Goal: Task Accomplishment & Management: Manage account settings

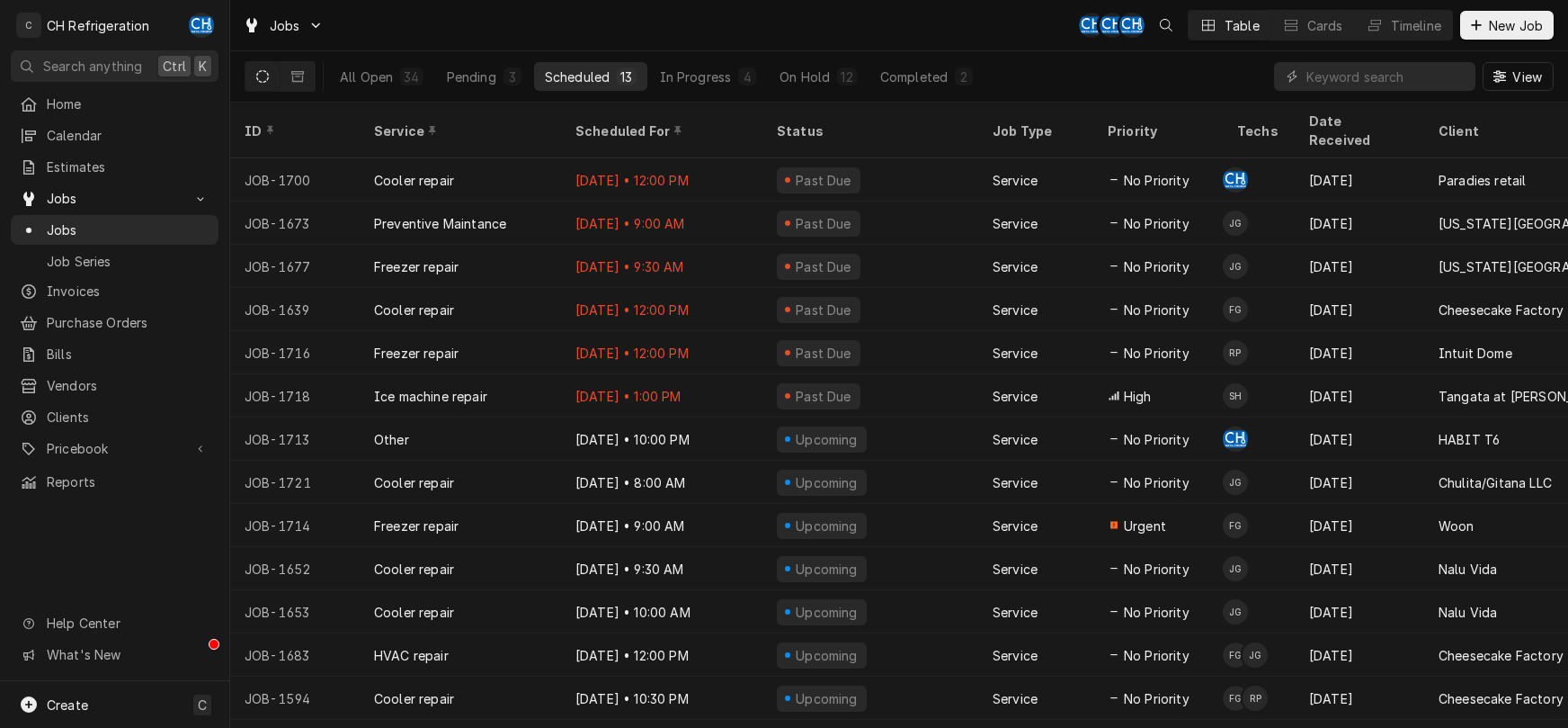
click at [813, 64] on button "On Hold 12" at bounding box center [818, 77] width 98 height 29
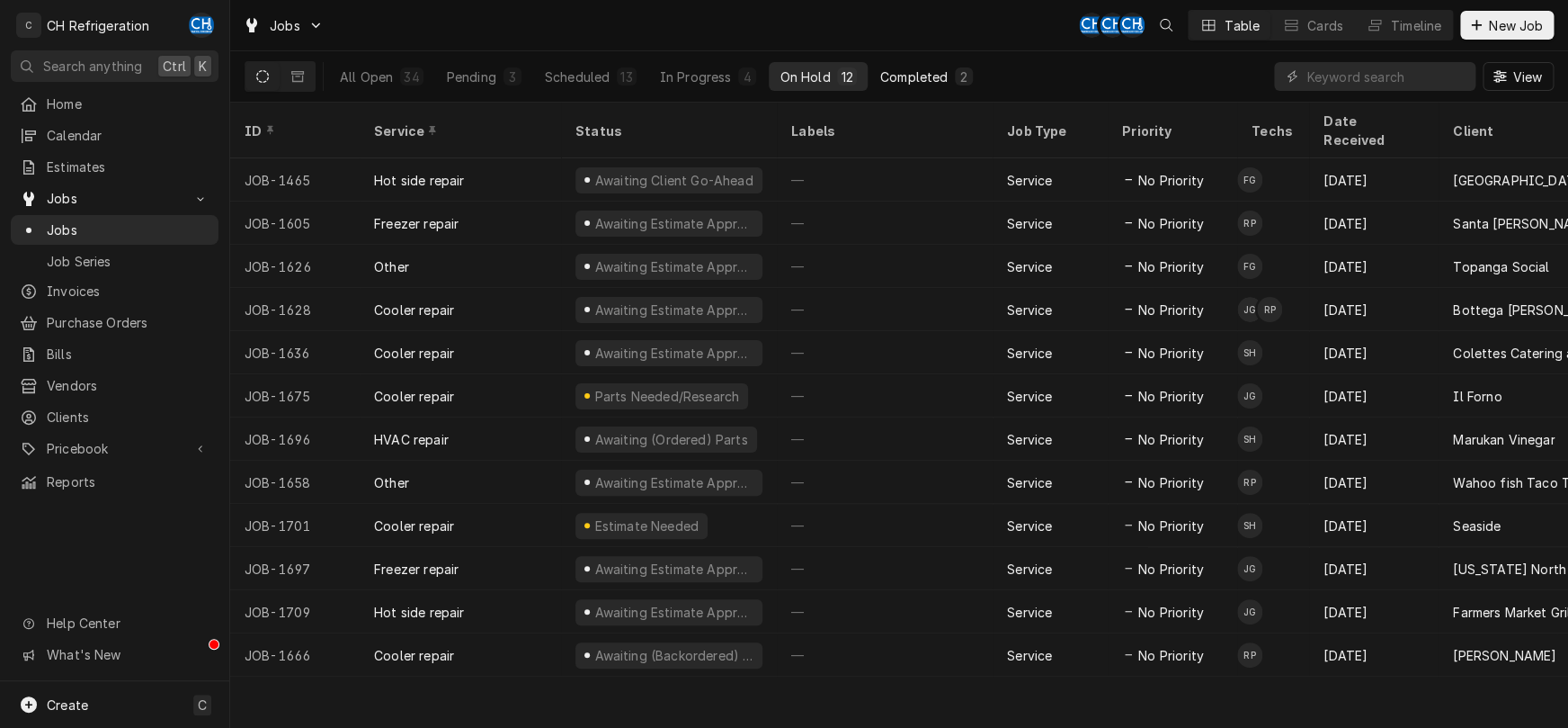
click at [916, 76] on div "Completed" at bounding box center [913, 76] width 67 height 19
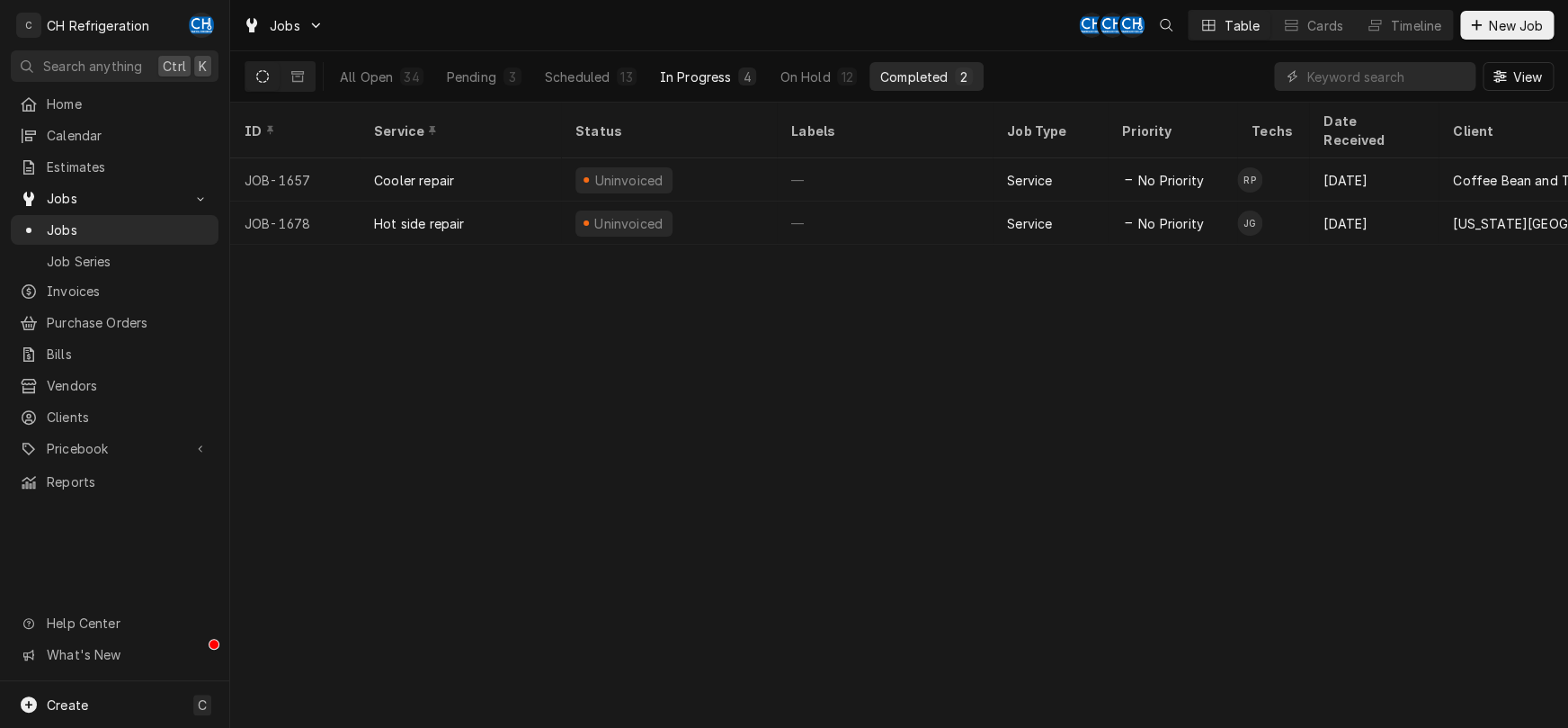
click at [698, 76] on div "In Progress" at bounding box center [696, 76] width 72 height 19
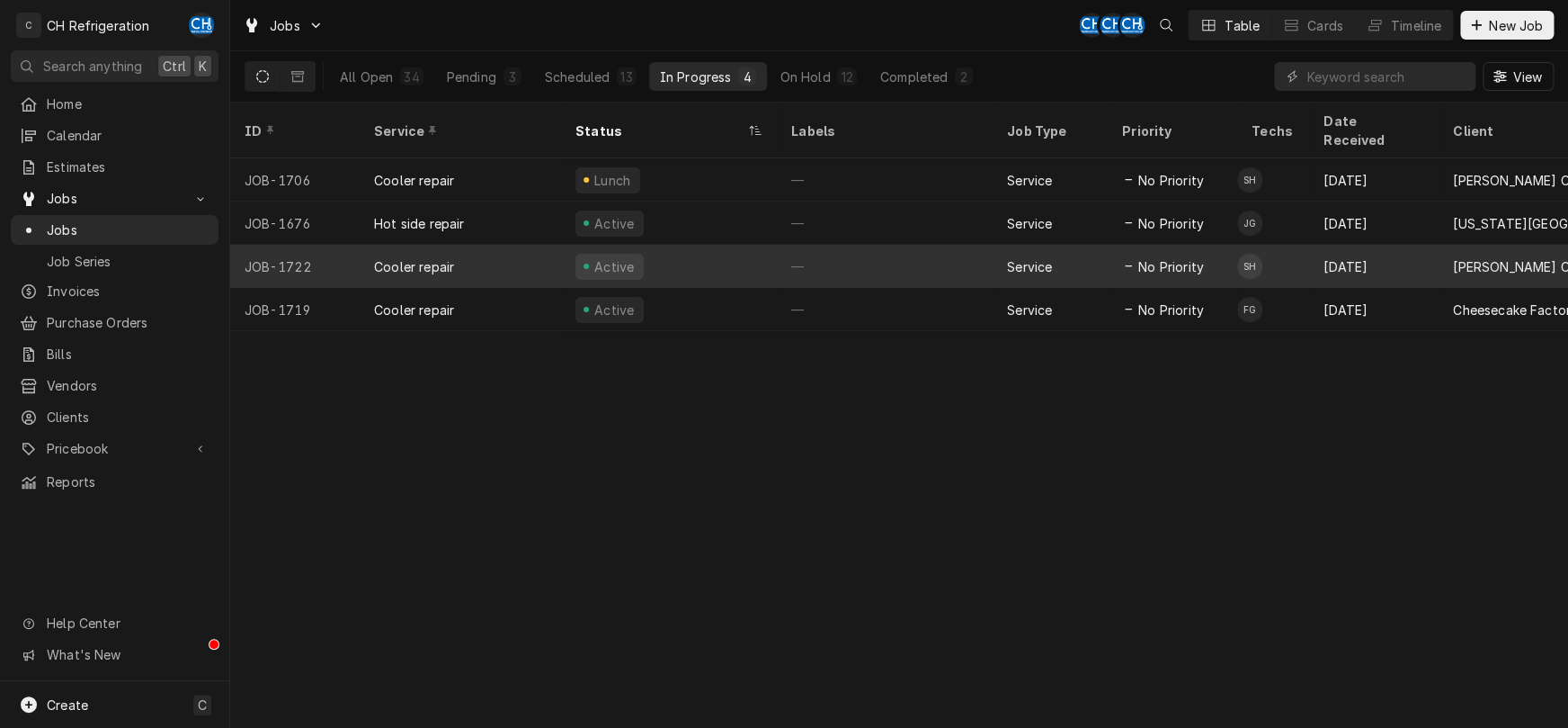
click at [814, 245] on div "—" at bounding box center [884, 266] width 215 height 43
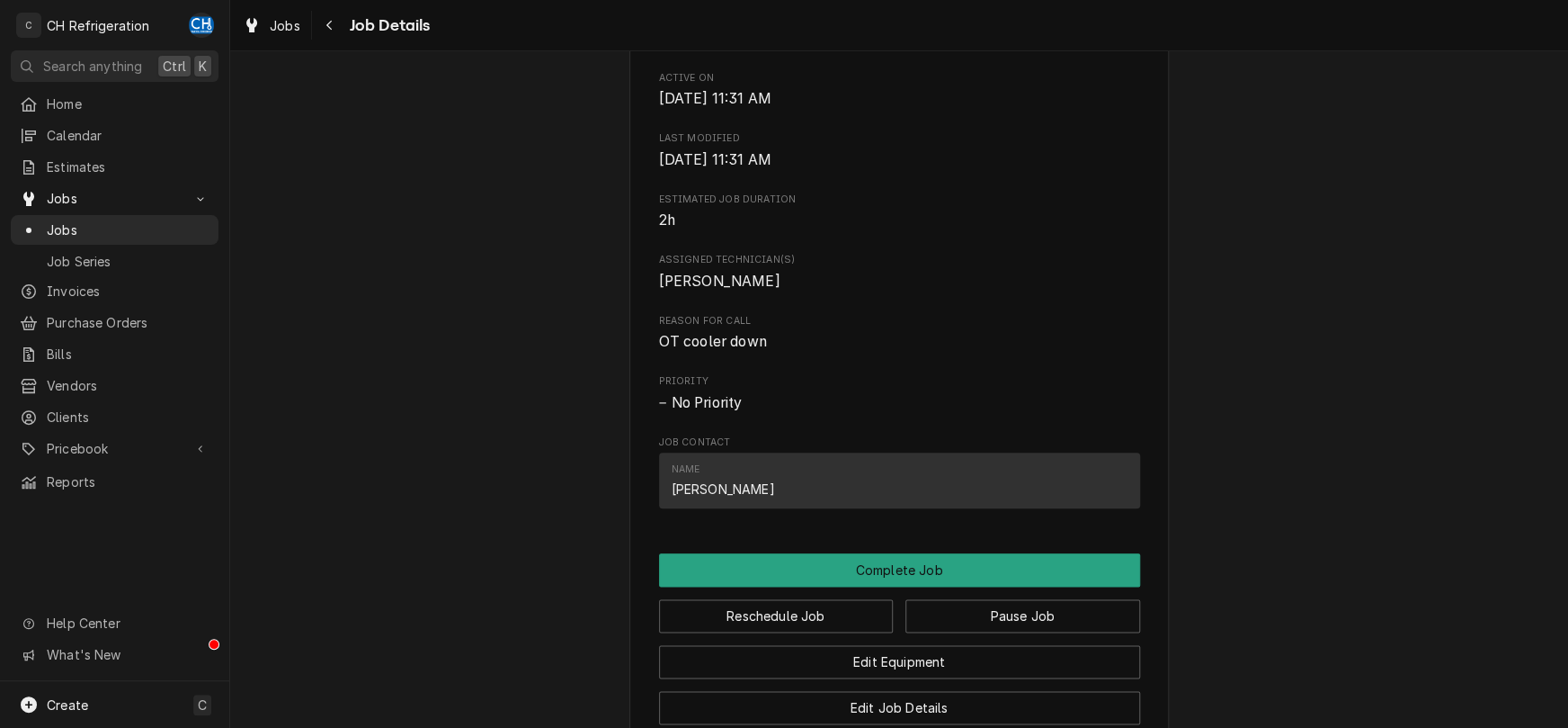
scroll to position [1033, 0]
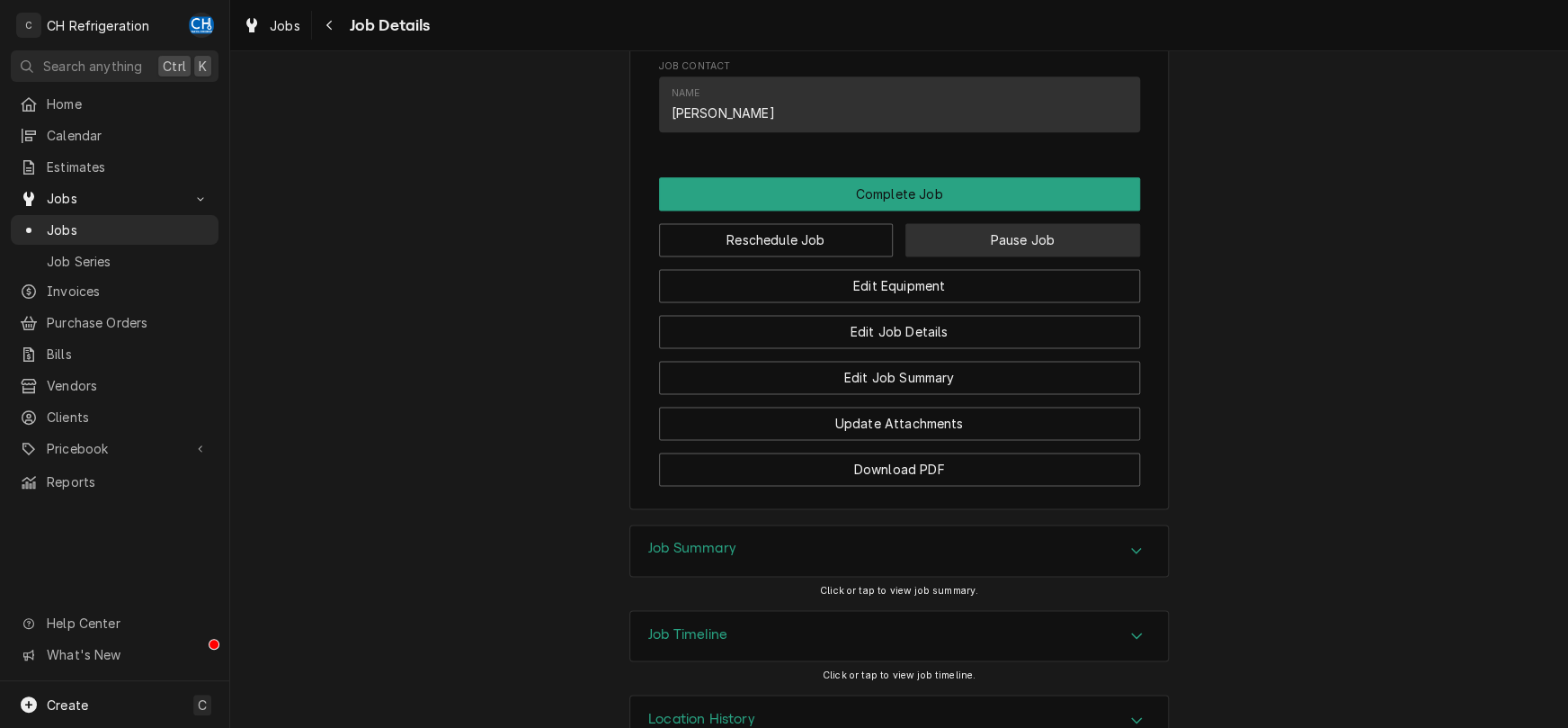
click at [1013, 256] on button "Pause Job" at bounding box center [1022, 240] width 235 height 33
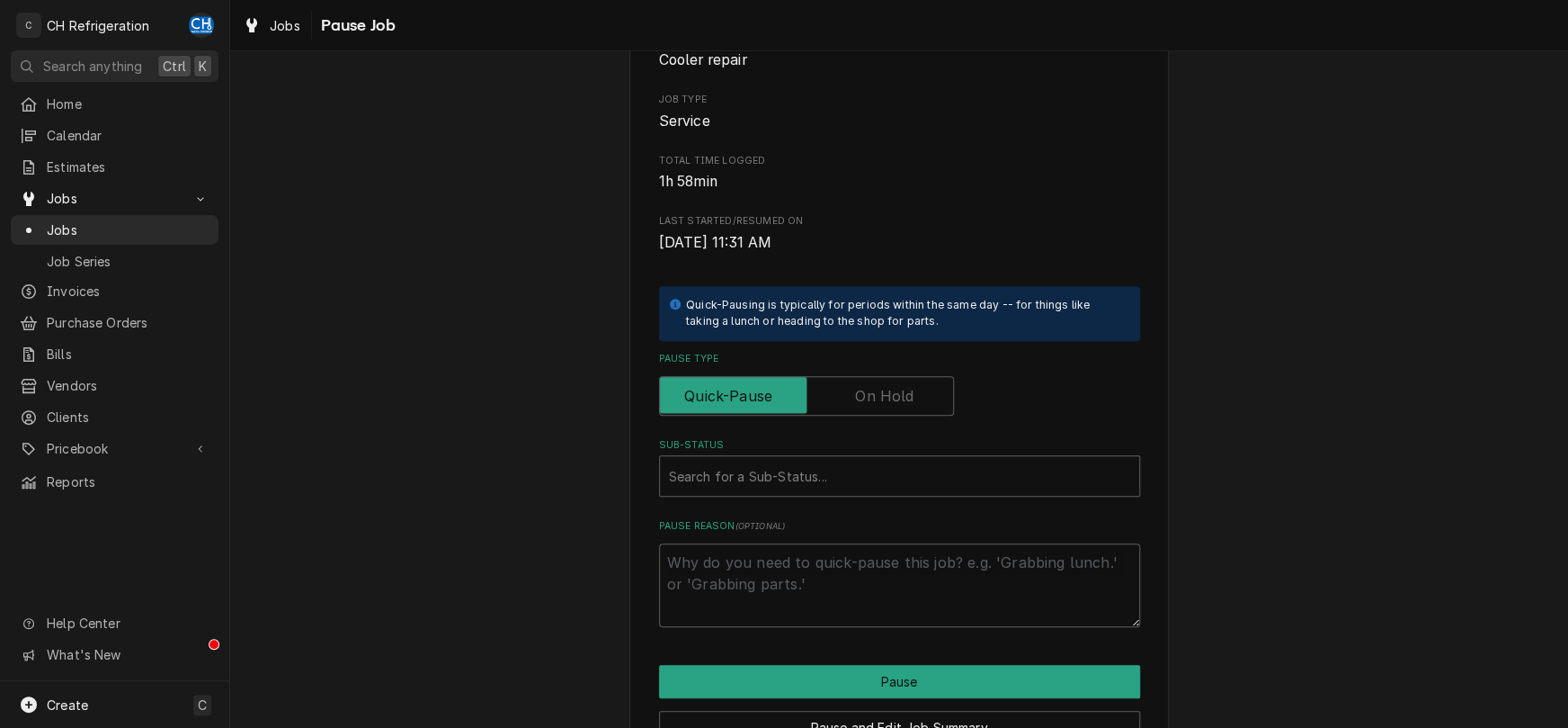
scroll to position [188, 0]
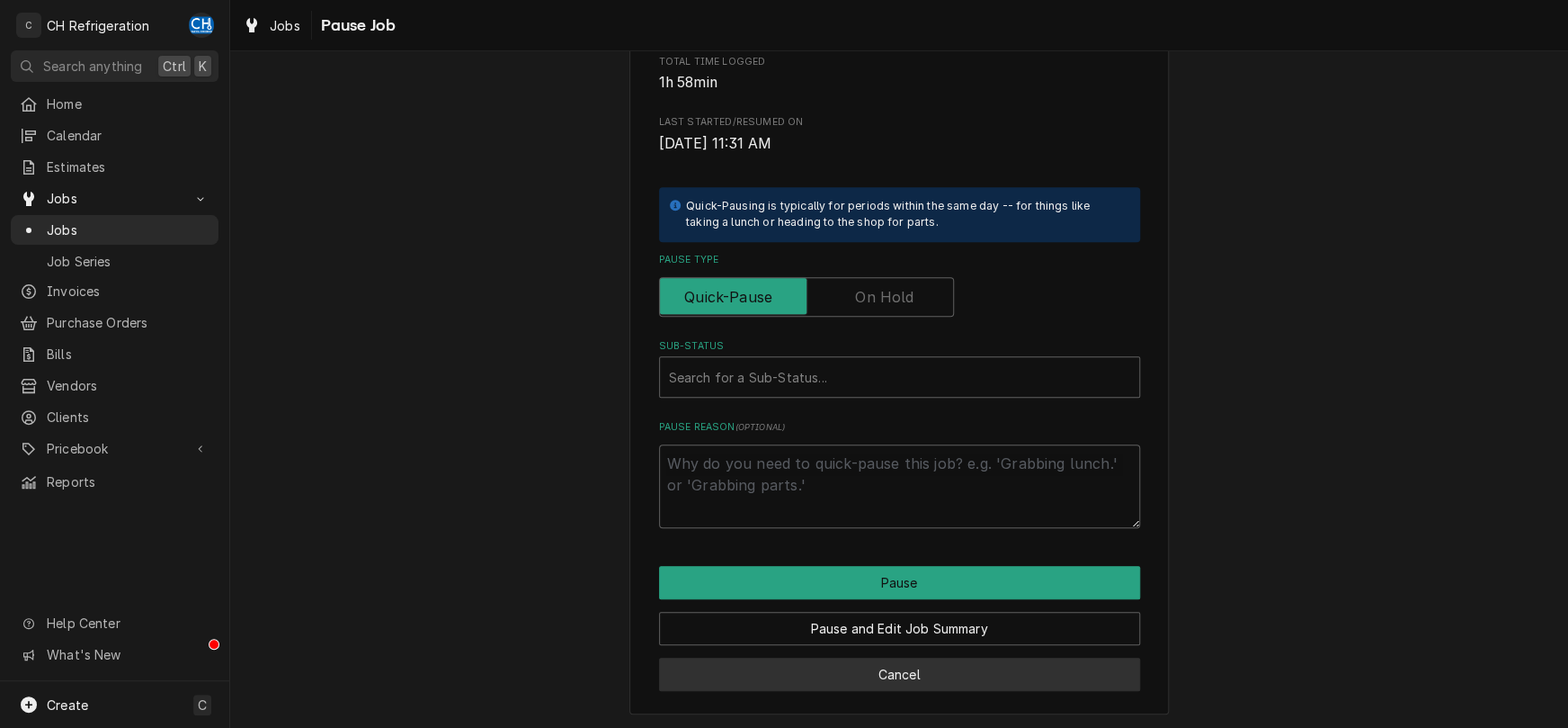
click at [930, 669] on button "Cancel" at bounding box center [899, 674] width 481 height 33
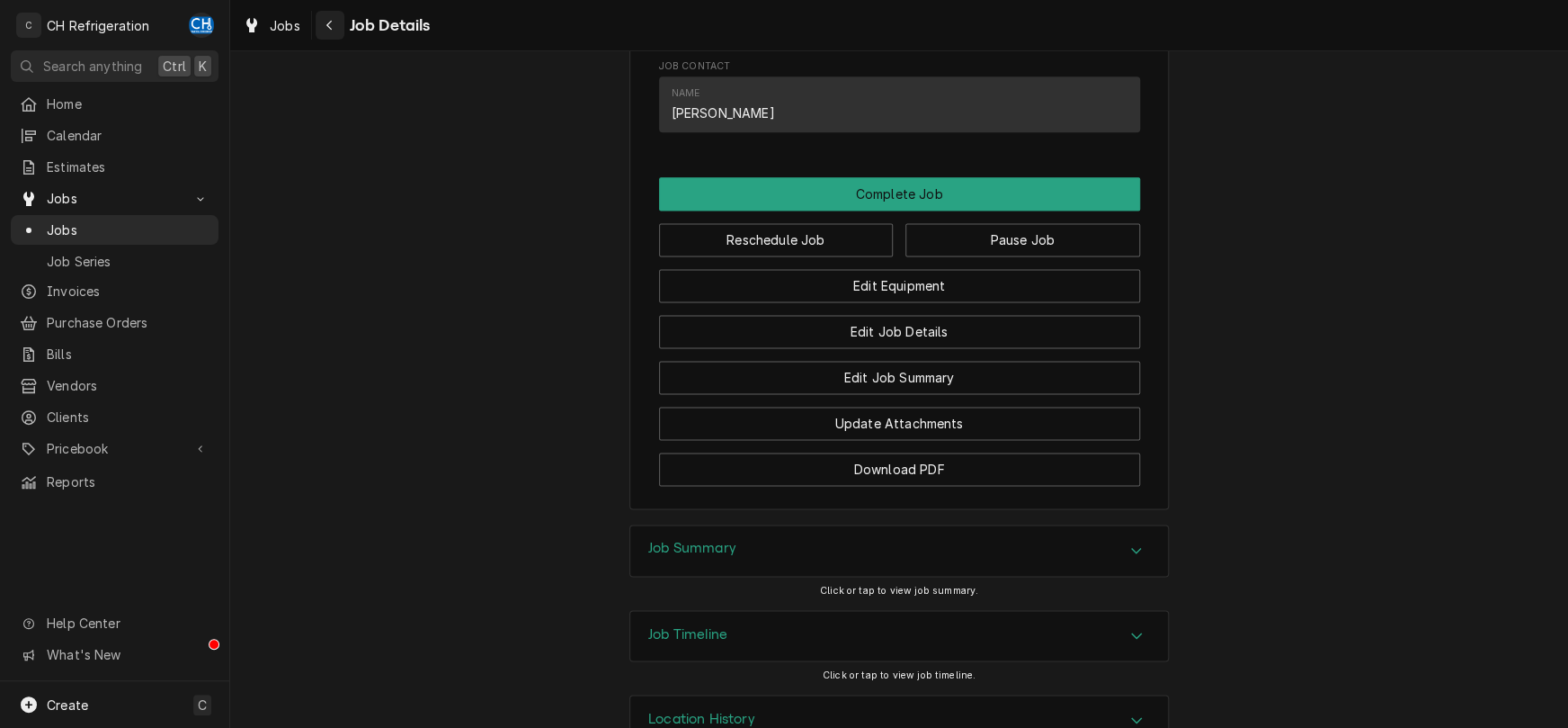
click at [319, 23] on button "Navigate back" at bounding box center [330, 25] width 29 height 29
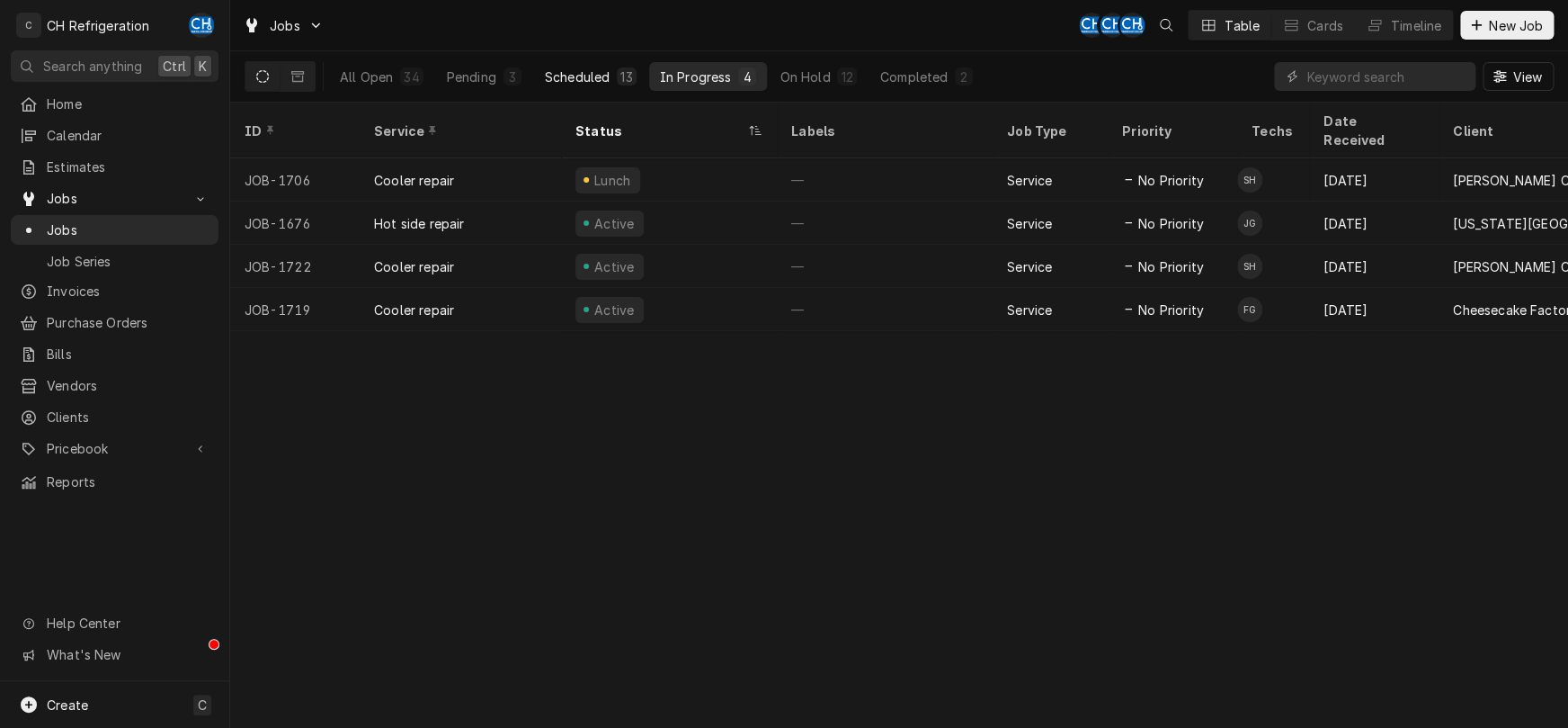
click at [600, 73] on div "Scheduled" at bounding box center [577, 76] width 64 height 19
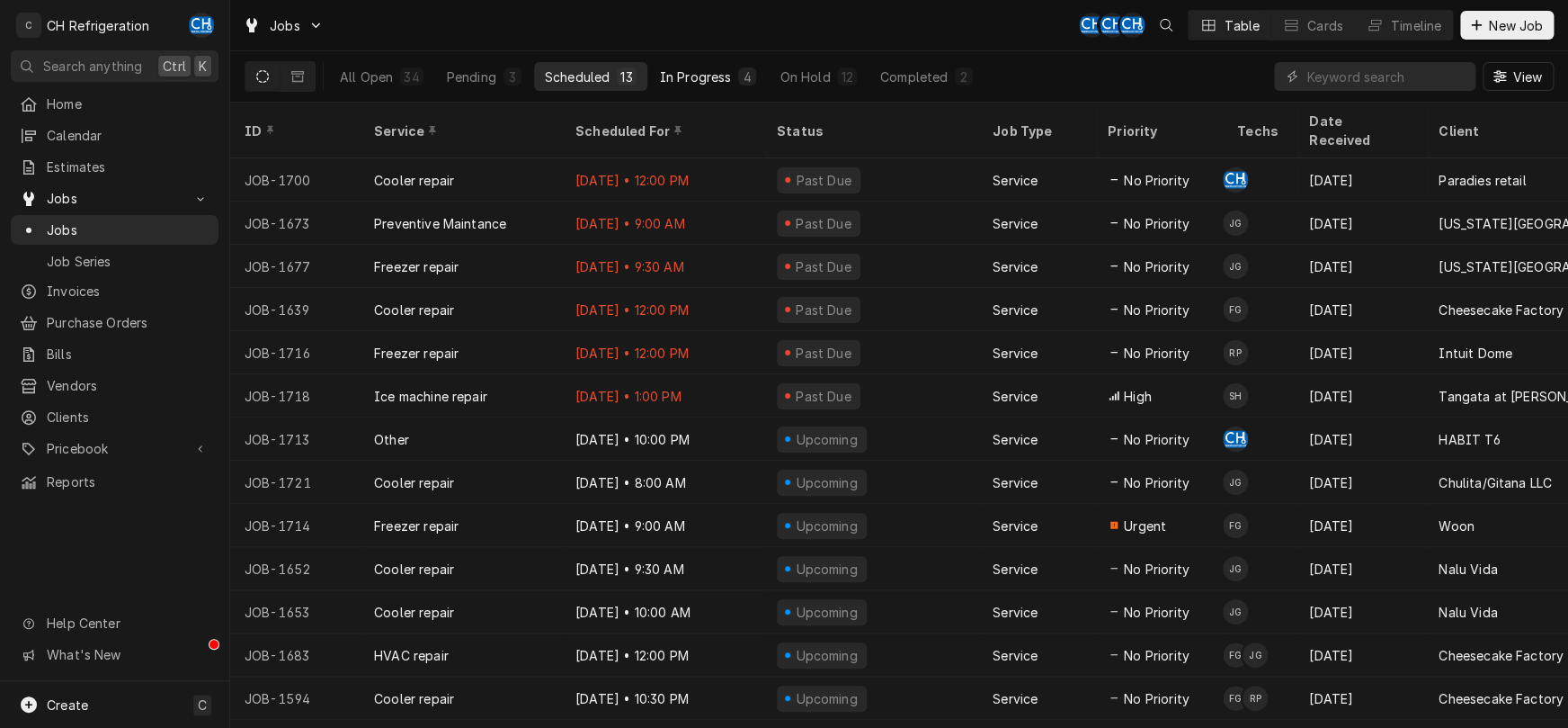
click at [717, 79] on div "In Progress" at bounding box center [696, 76] width 72 height 19
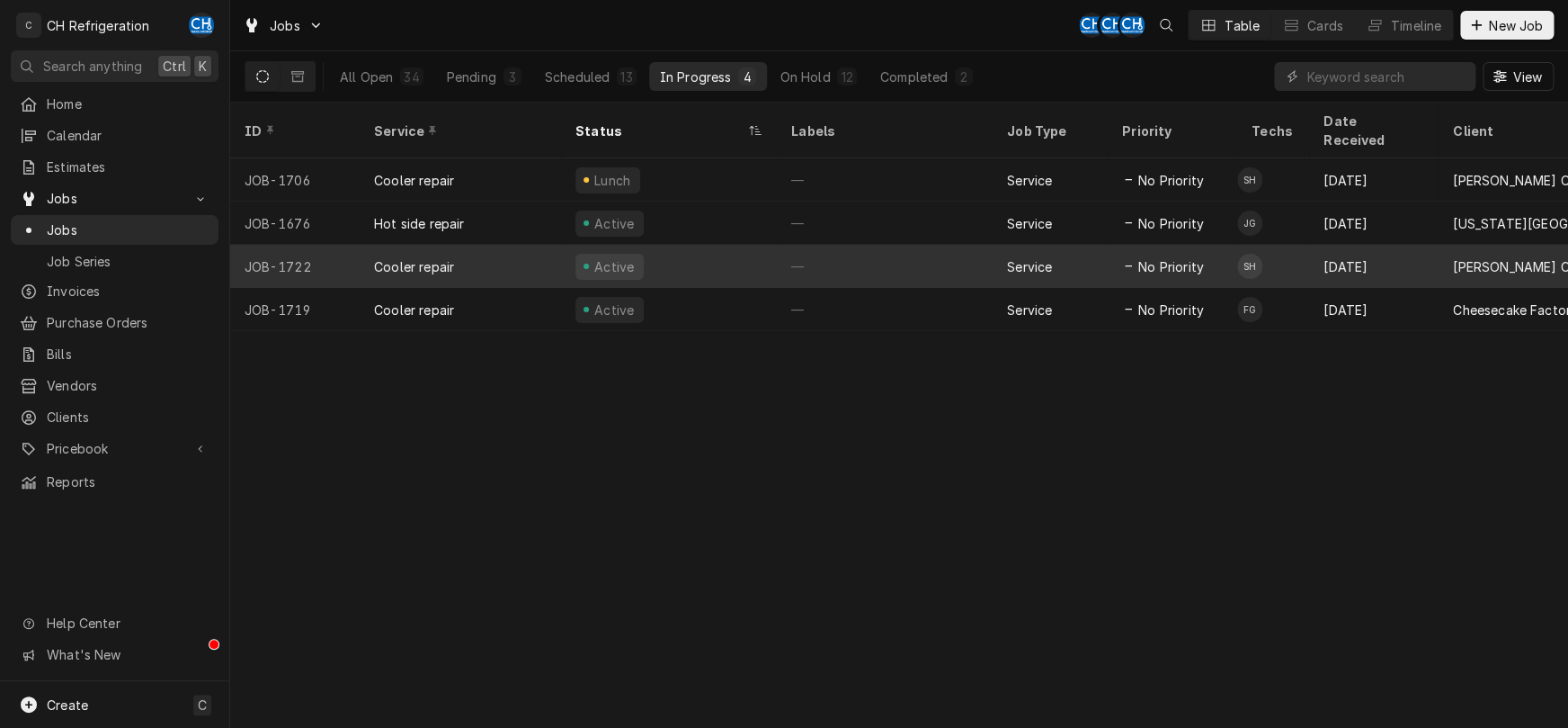
click at [770, 245] on div "Active" at bounding box center [669, 266] width 215 height 43
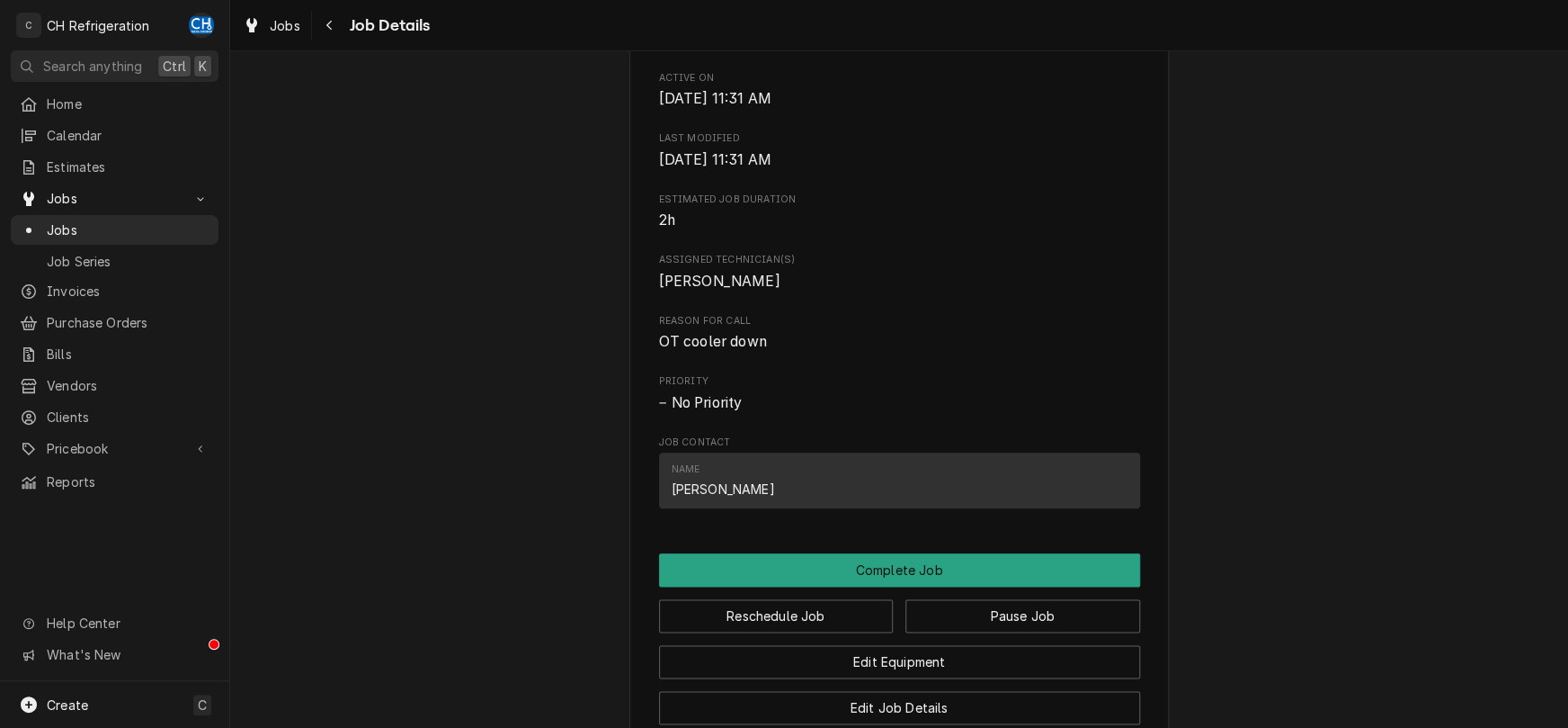
scroll to position [1104, 0]
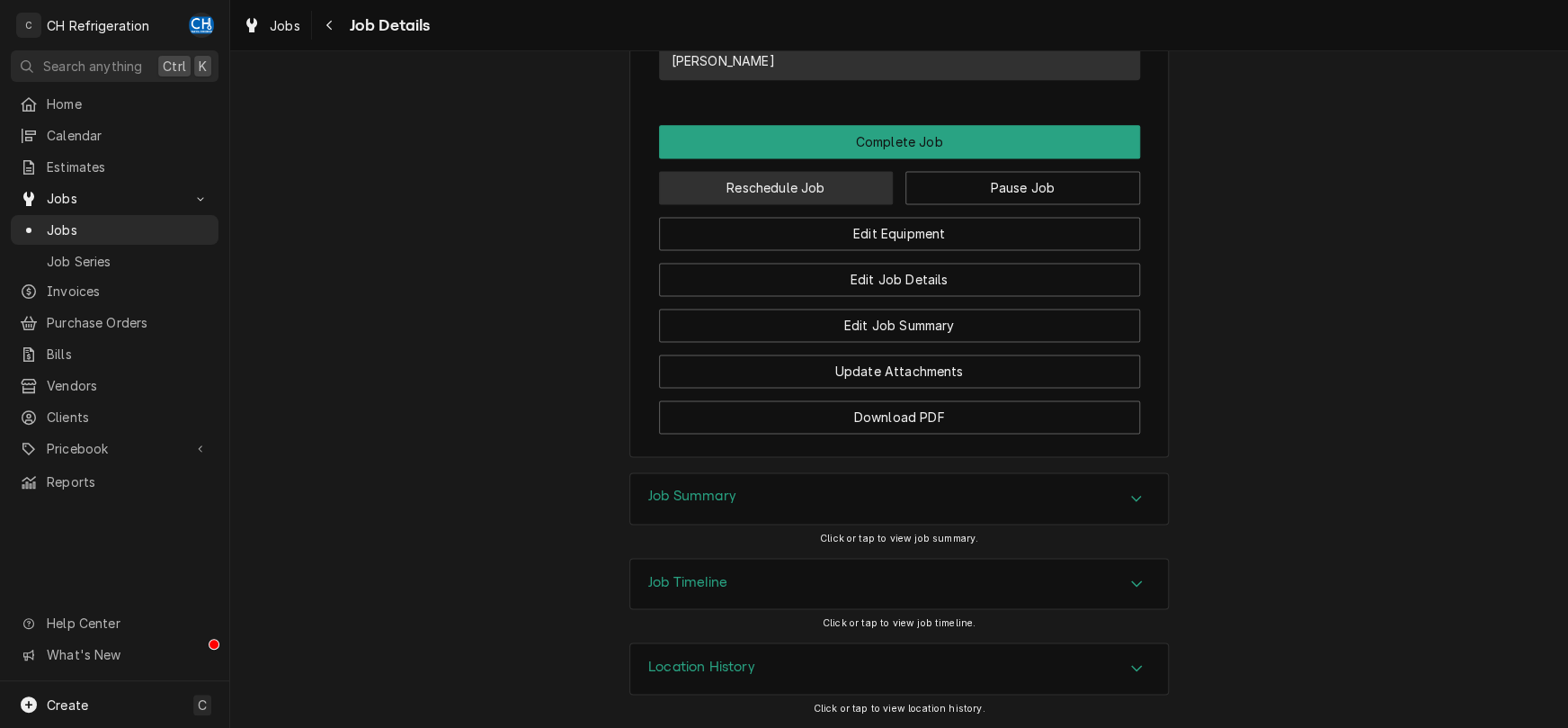
click at [830, 196] on button "Reschedule Job" at bounding box center [776, 187] width 235 height 33
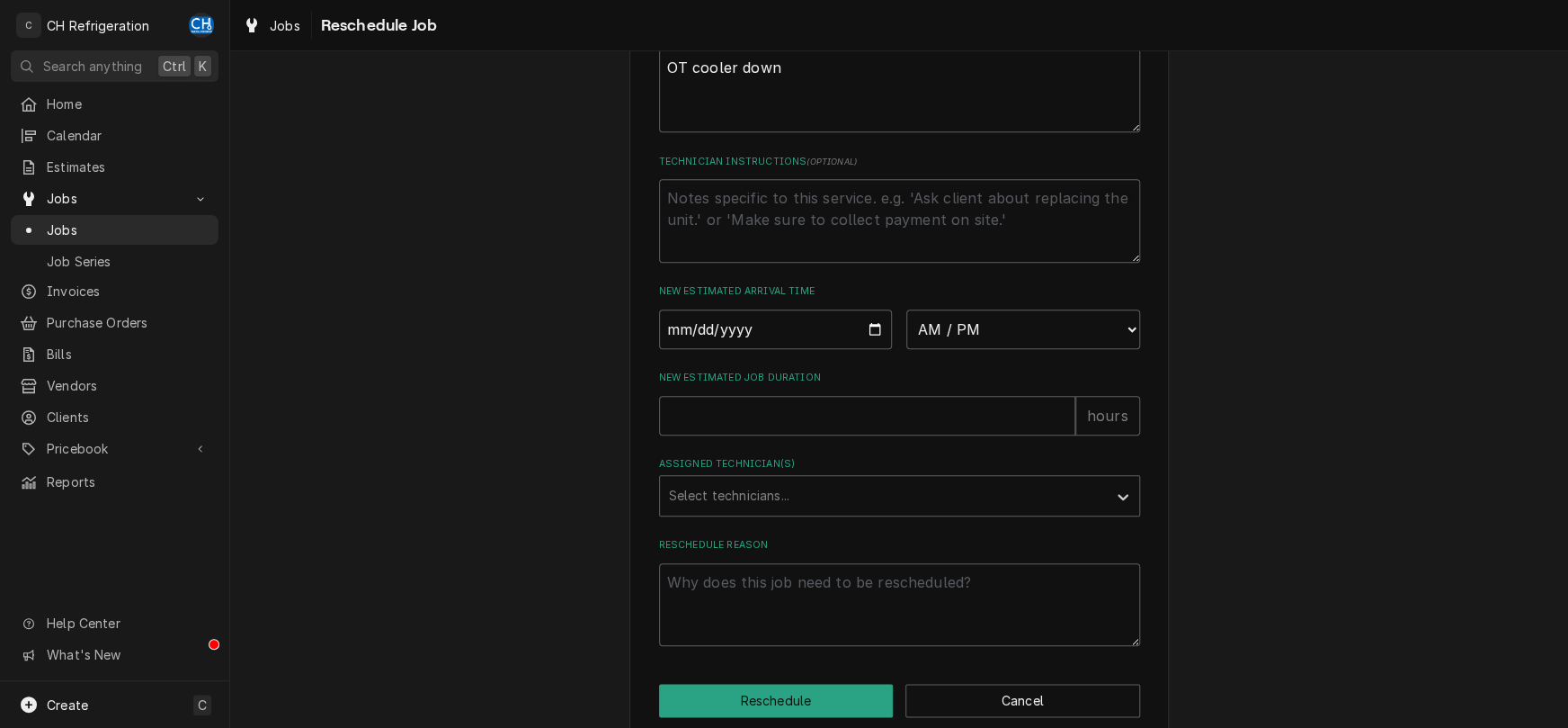
scroll to position [564, 0]
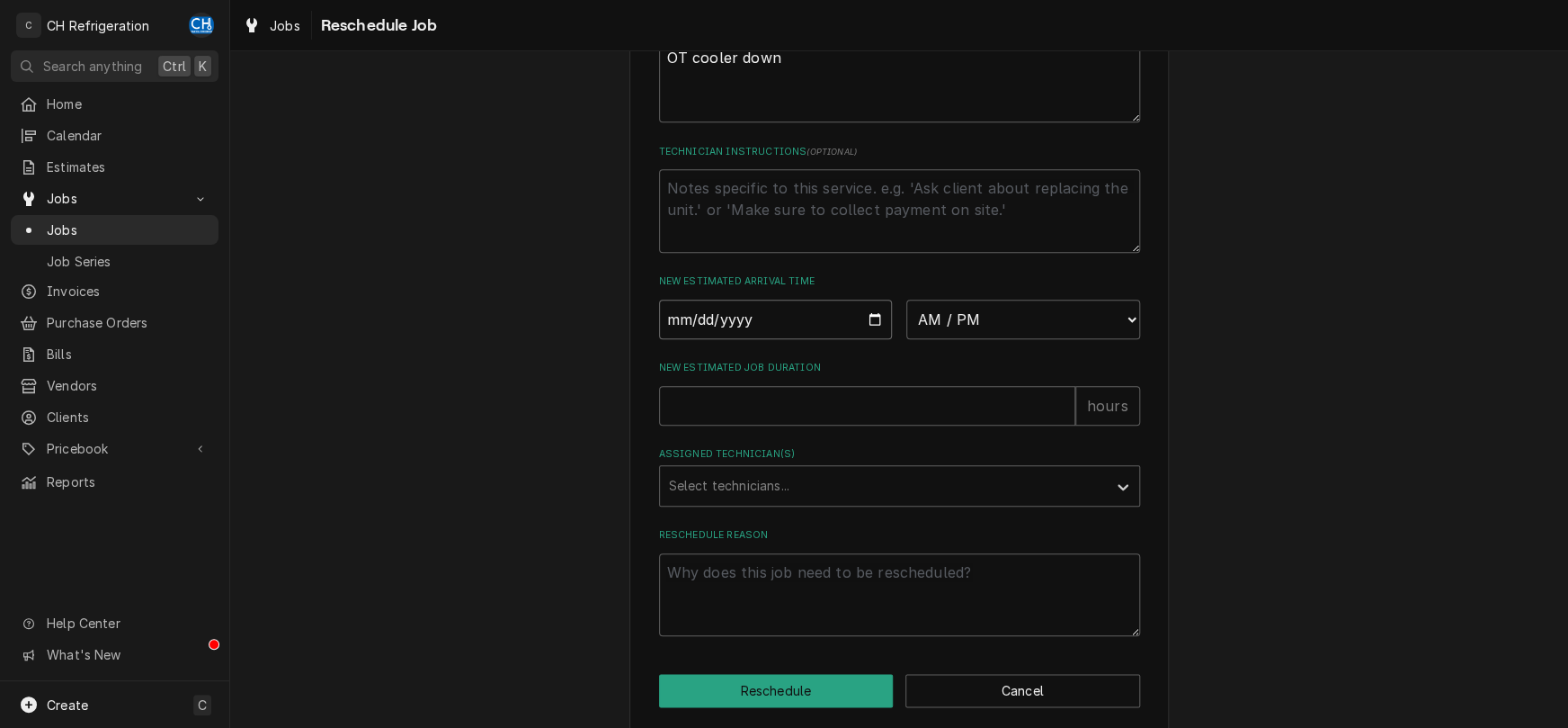
click at [874, 337] on input "Date" at bounding box center [776, 319] width 234 height 40
type input "[DATE]"
type textarea "x"
click at [906, 299] on select "AM / PM 6:00 AM 6:15 AM 6:30 AM 6:45 AM 7:00 AM 7:15 AM 7:30 AM 7:45 AM 8:00 AM…" at bounding box center [1023, 319] width 234 height 40
select select "09:00:00"
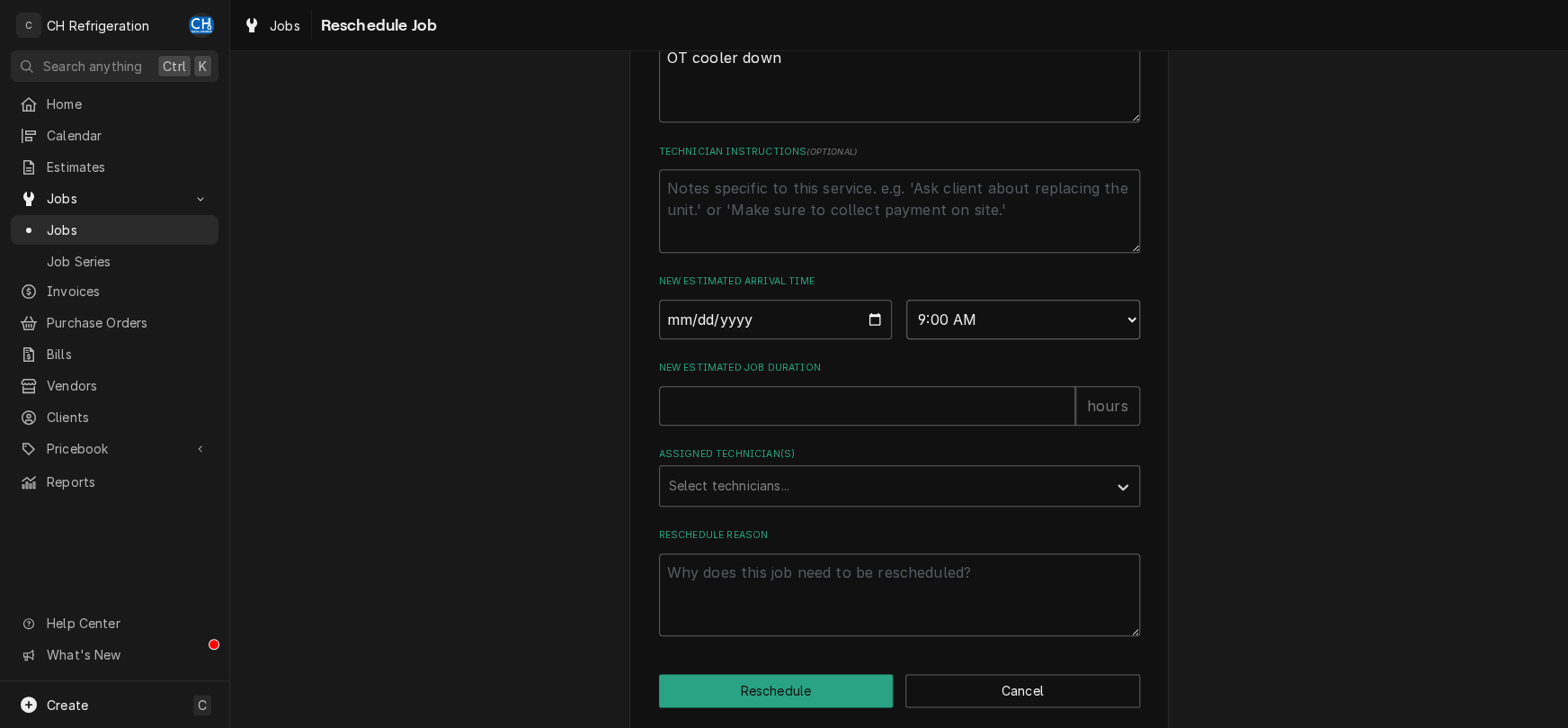
click option "9:00 AM" at bounding box center [0, 0] width 0 height 0
click at [836, 627] on textarea "Reschedule Reason" at bounding box center [899, 595] width 481 height 84
type textarea "x"
type textarea "c"
type textarea "x"
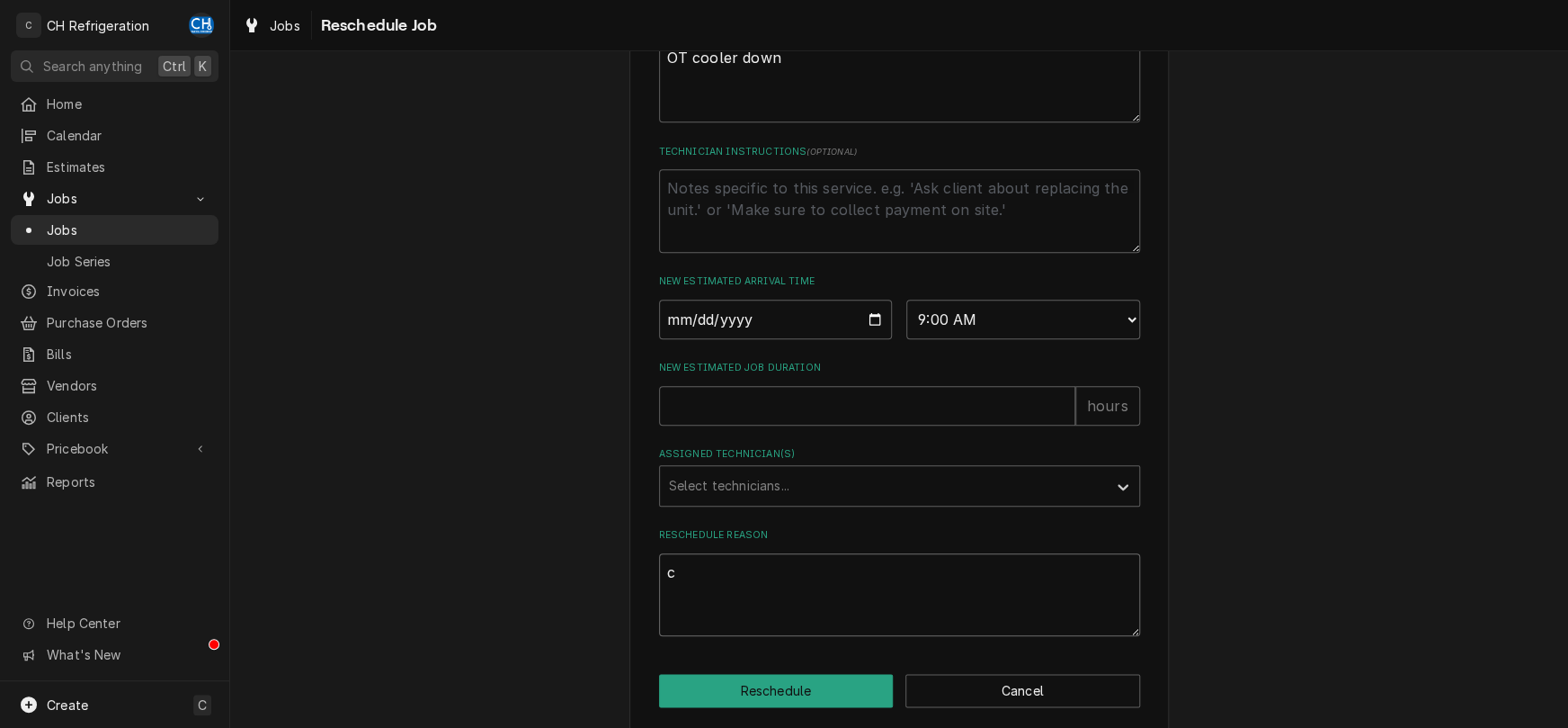
type textarea "cu"
type textarea "x"
type textarea "cus"
type textarea "x"
type textarea "cust"
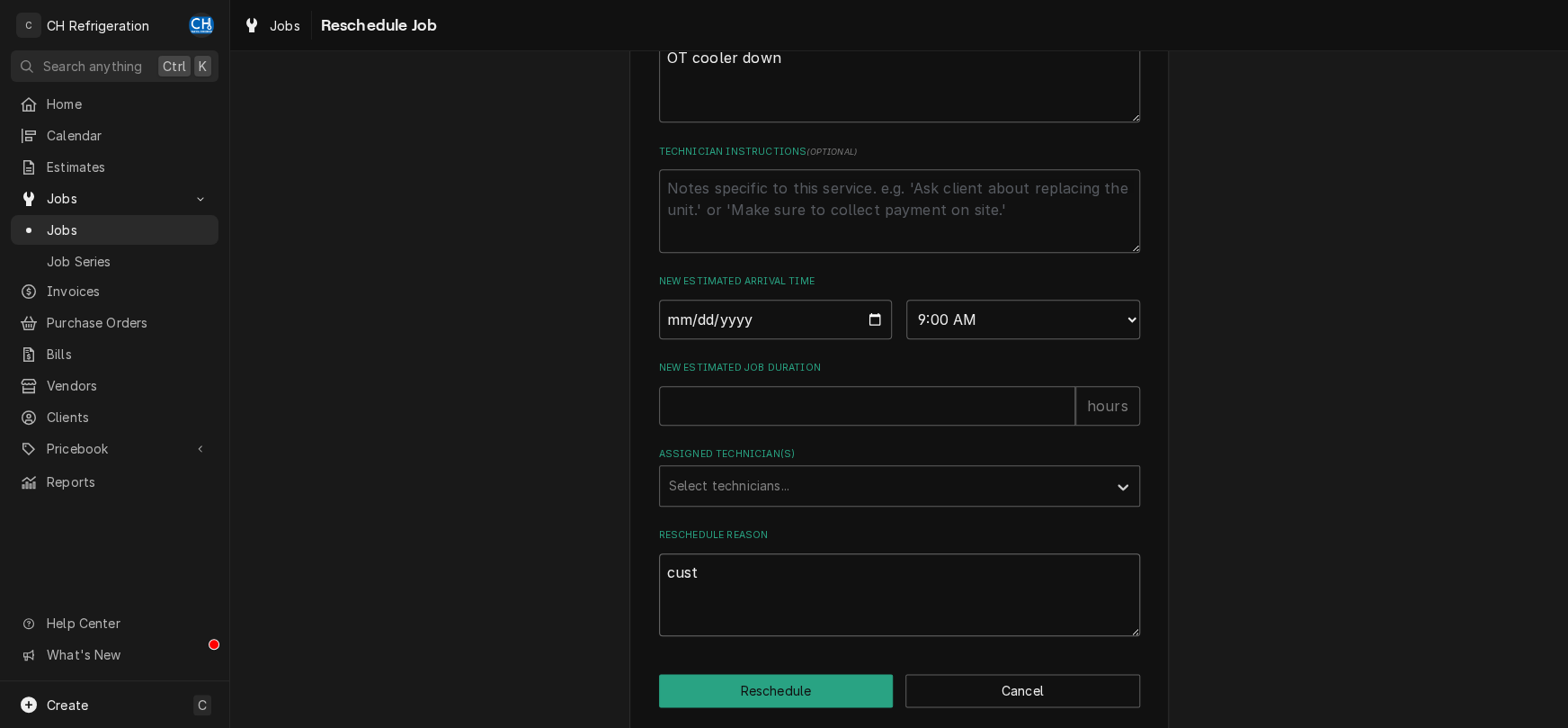
type textarea "x"
type textarea "custo"
type textarea "x"
type textarea "custom"
type textarea "x"
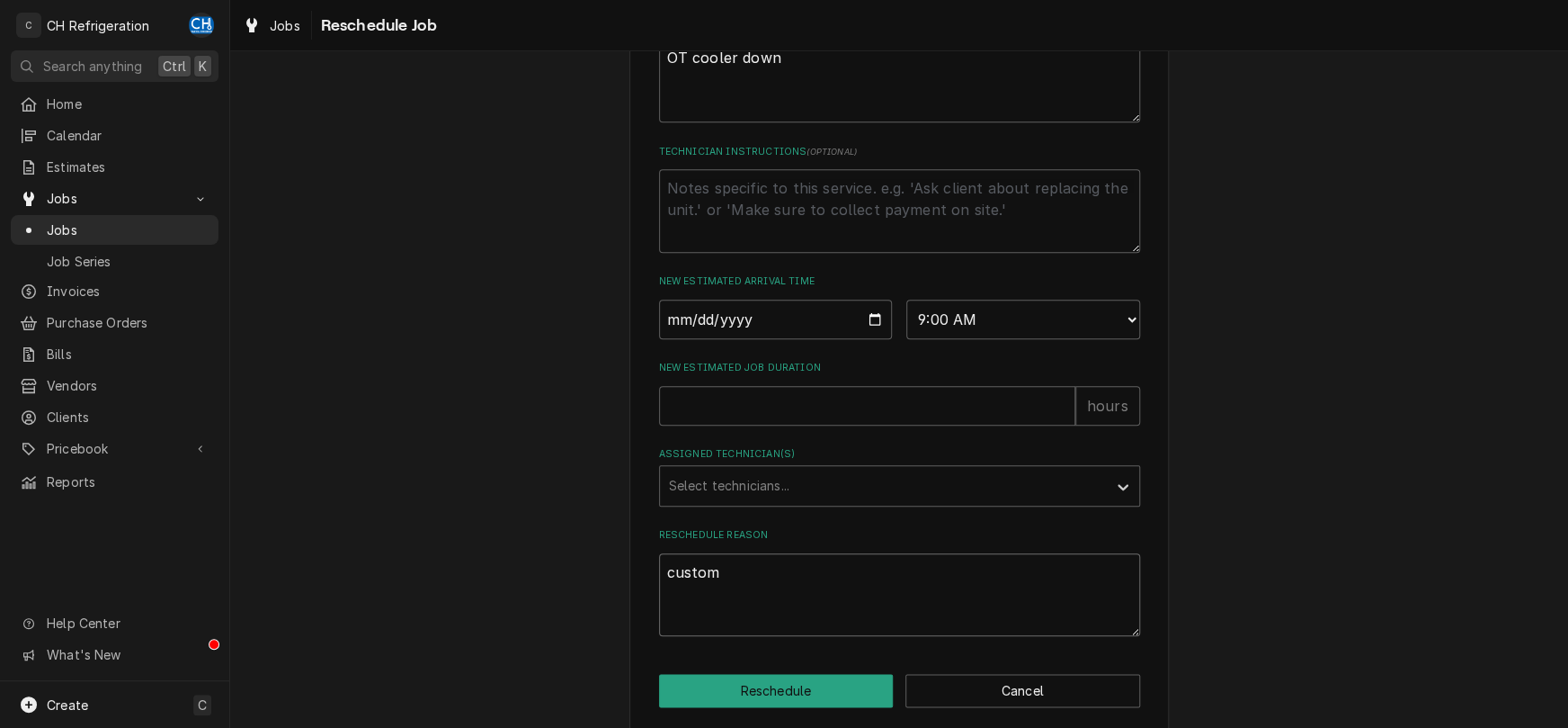
type textarea "custome"
type textarea "x"
type textarea "customer"
type textarea "x"
type textarea "customer"
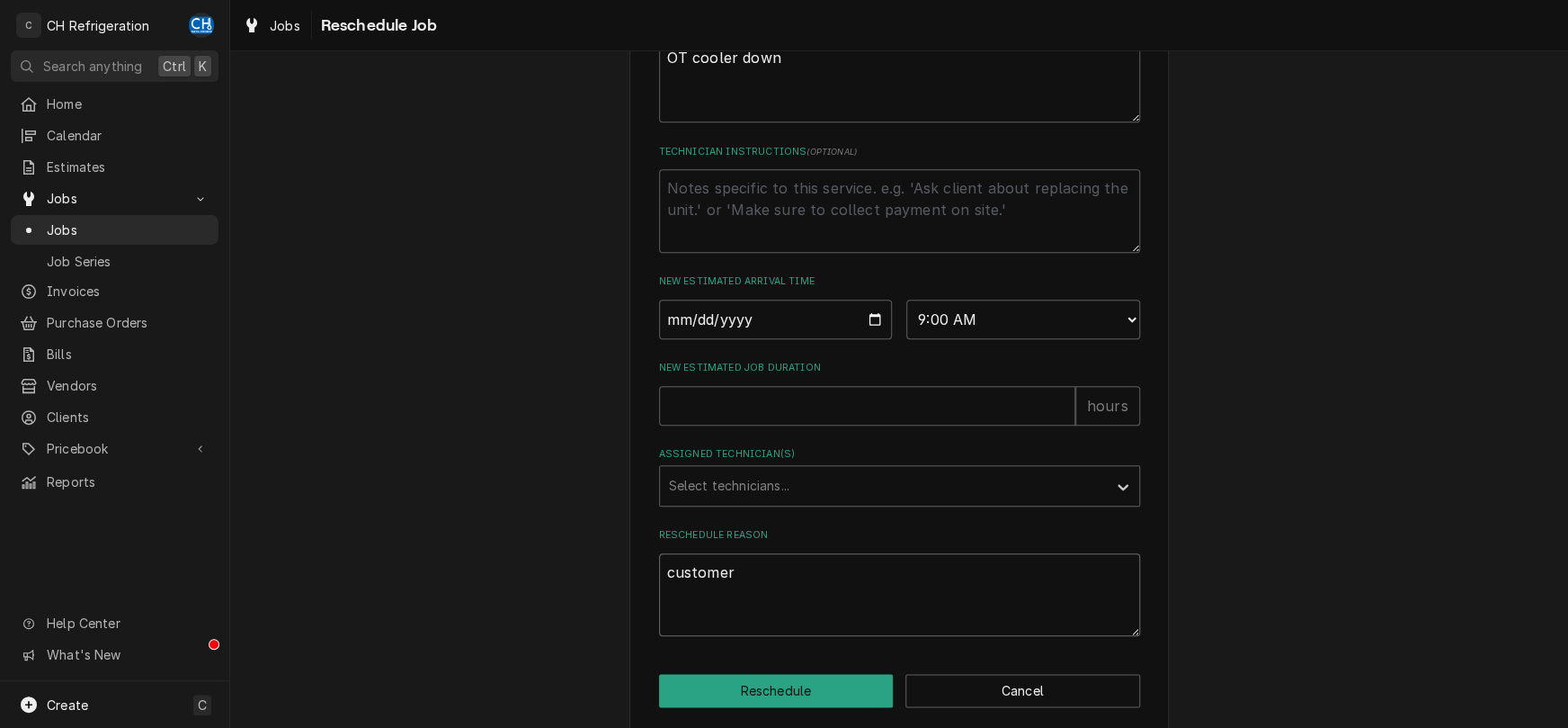
type textarea "x"
type textarea "customer r"
type textarea "x"
type textarea "customer re"
type textarea "x"
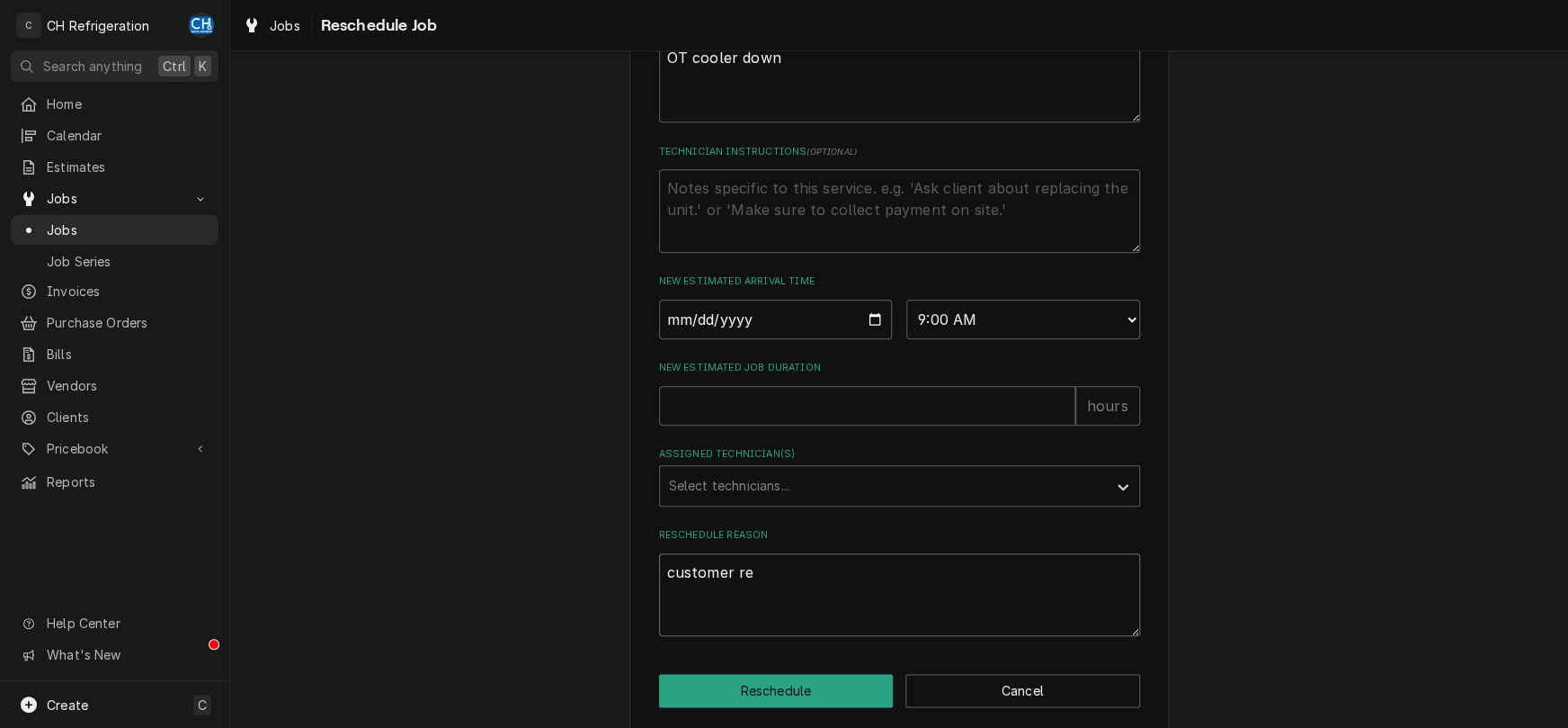
type textarea "customer req"
type textarea "x"
type textarea "customer requ"
type textarea "x"
type textarea "customer reque"
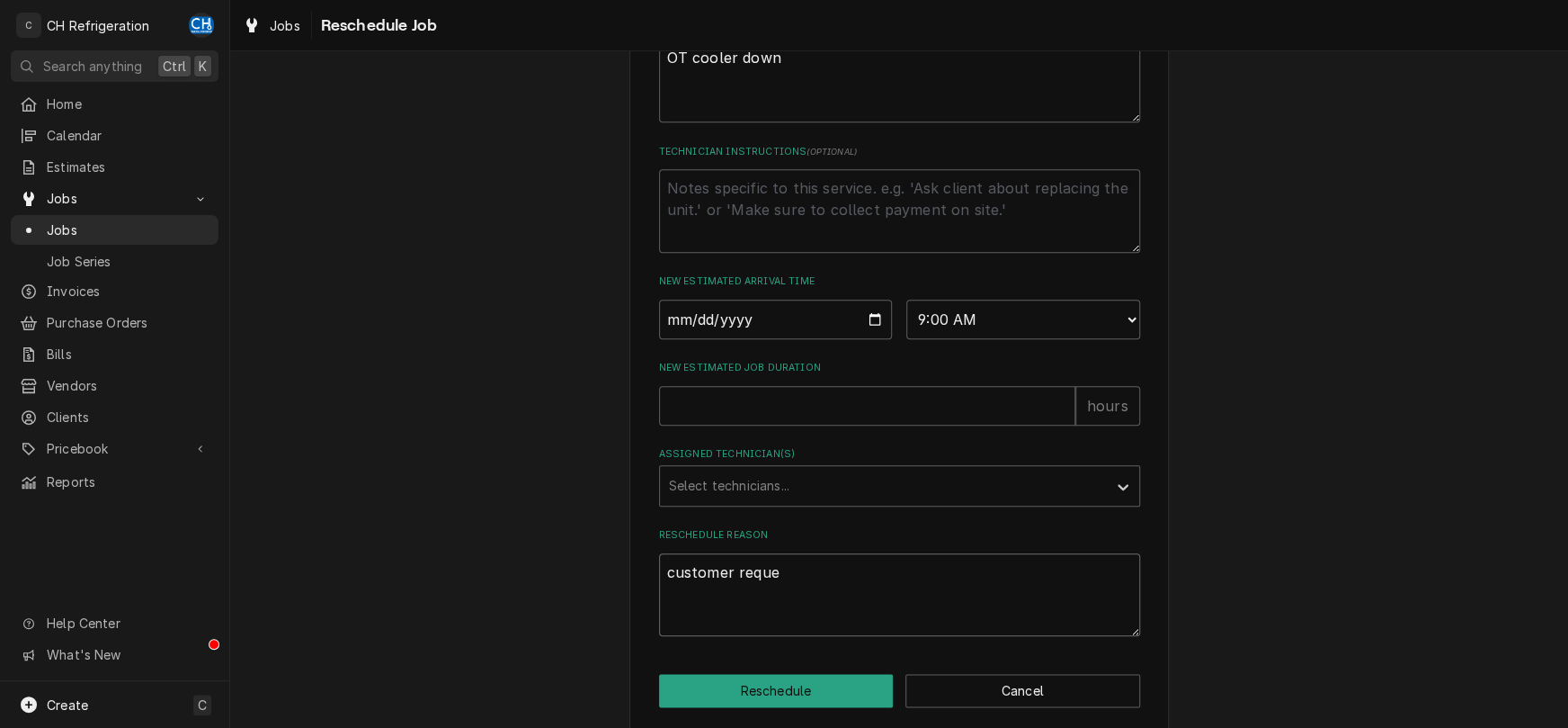
type textarea "x"
type textarea "customer request"
type textarea "x"
type textarea "customer requeste"
type textarea "x"
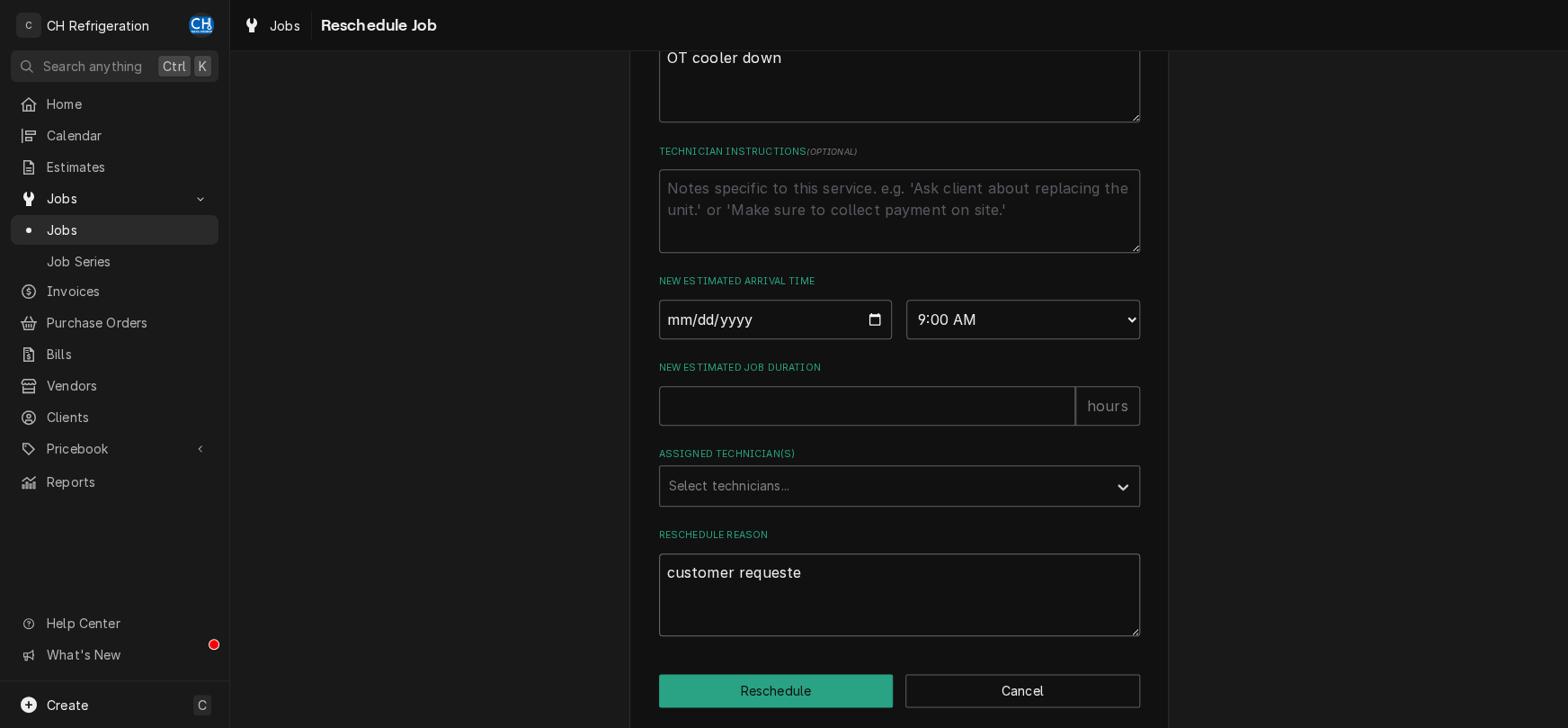
type textarea "customer requested"
type textarea "x"
type textarea "customer requested"
type textarea "x"
type textarea "customer requested a"
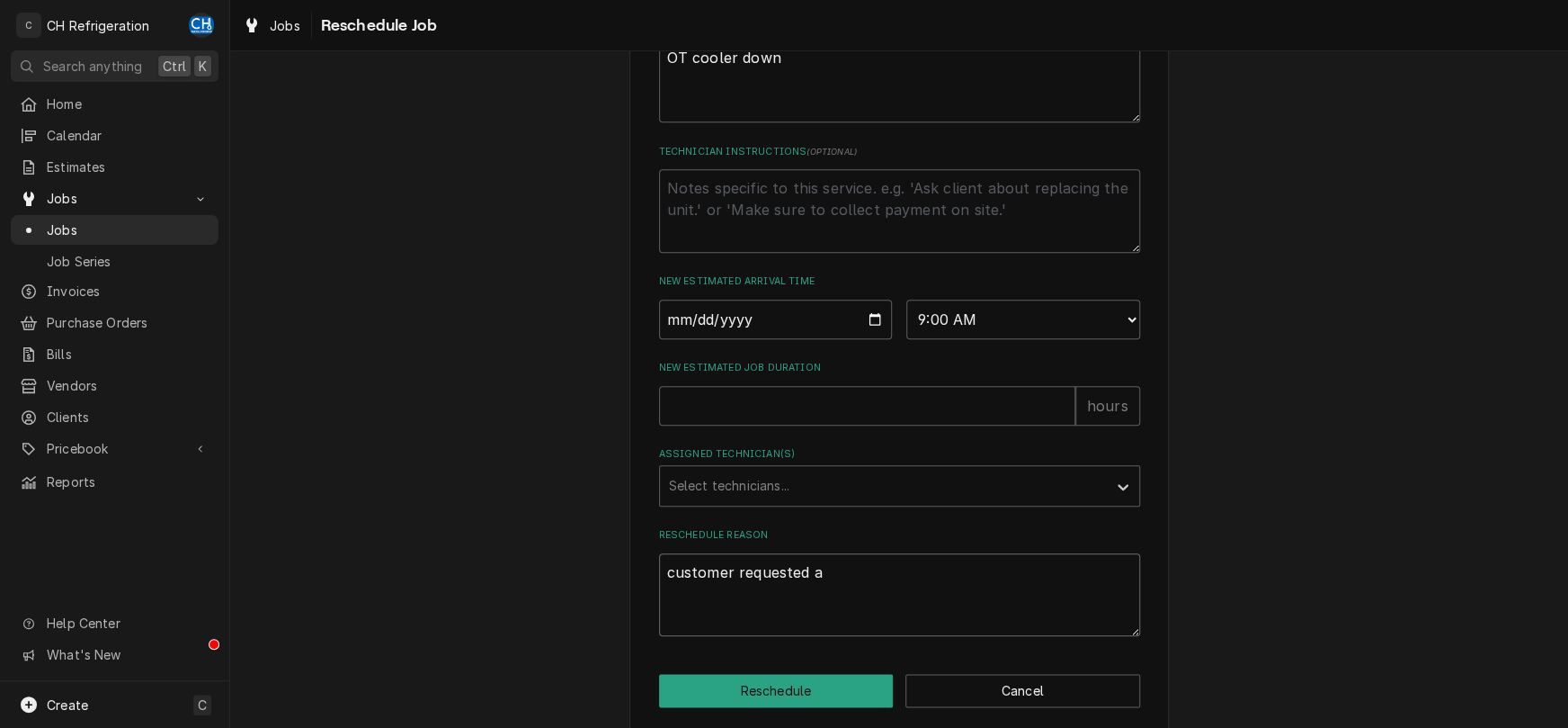
type textarea "x"
type textarea "customer requested a"
type textarea "x"
type textarea "customer requested a r"
type textarea "x"
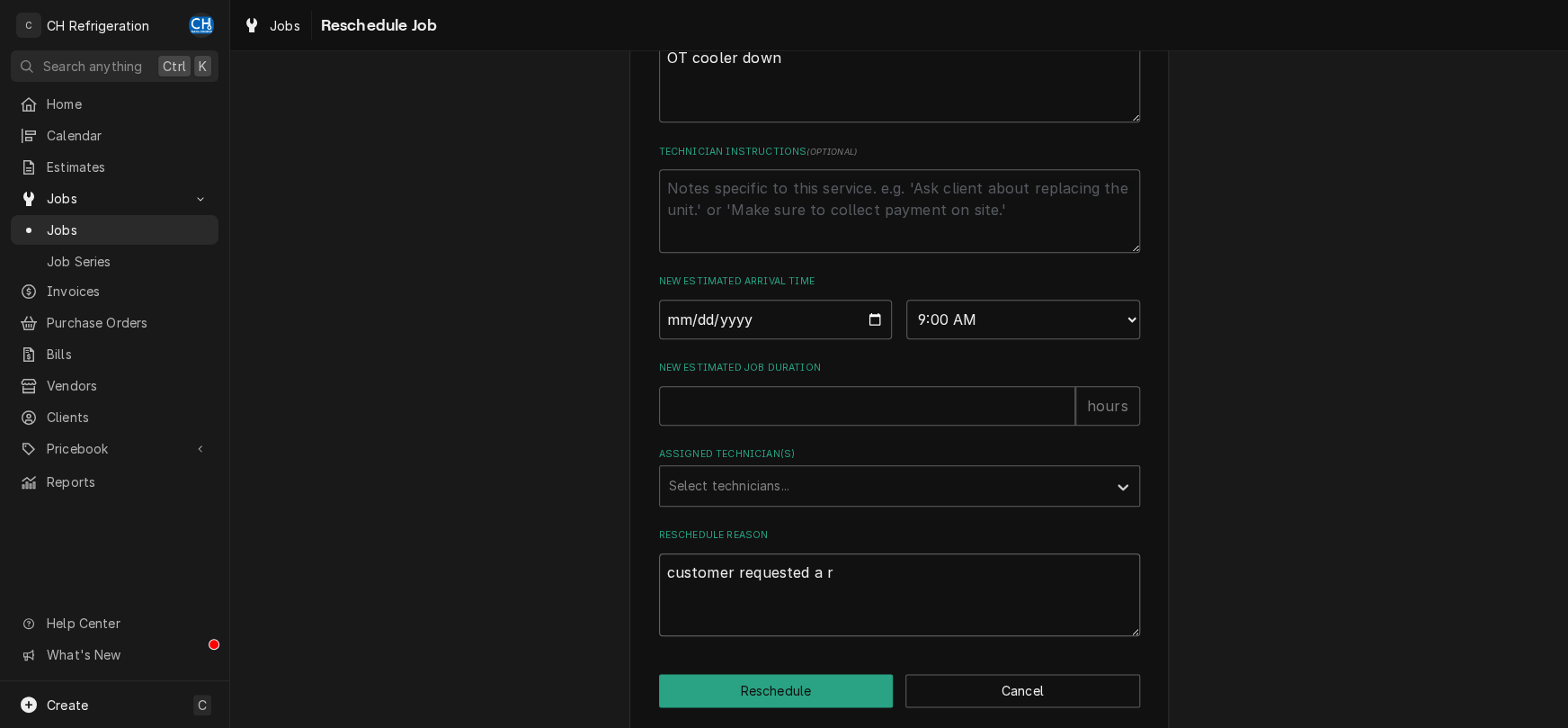
type textarea "customer requested a re"
type textarea "x"
type textarea "customer requested a res"
type textarea "x"
type textarea "customer requested a resc"
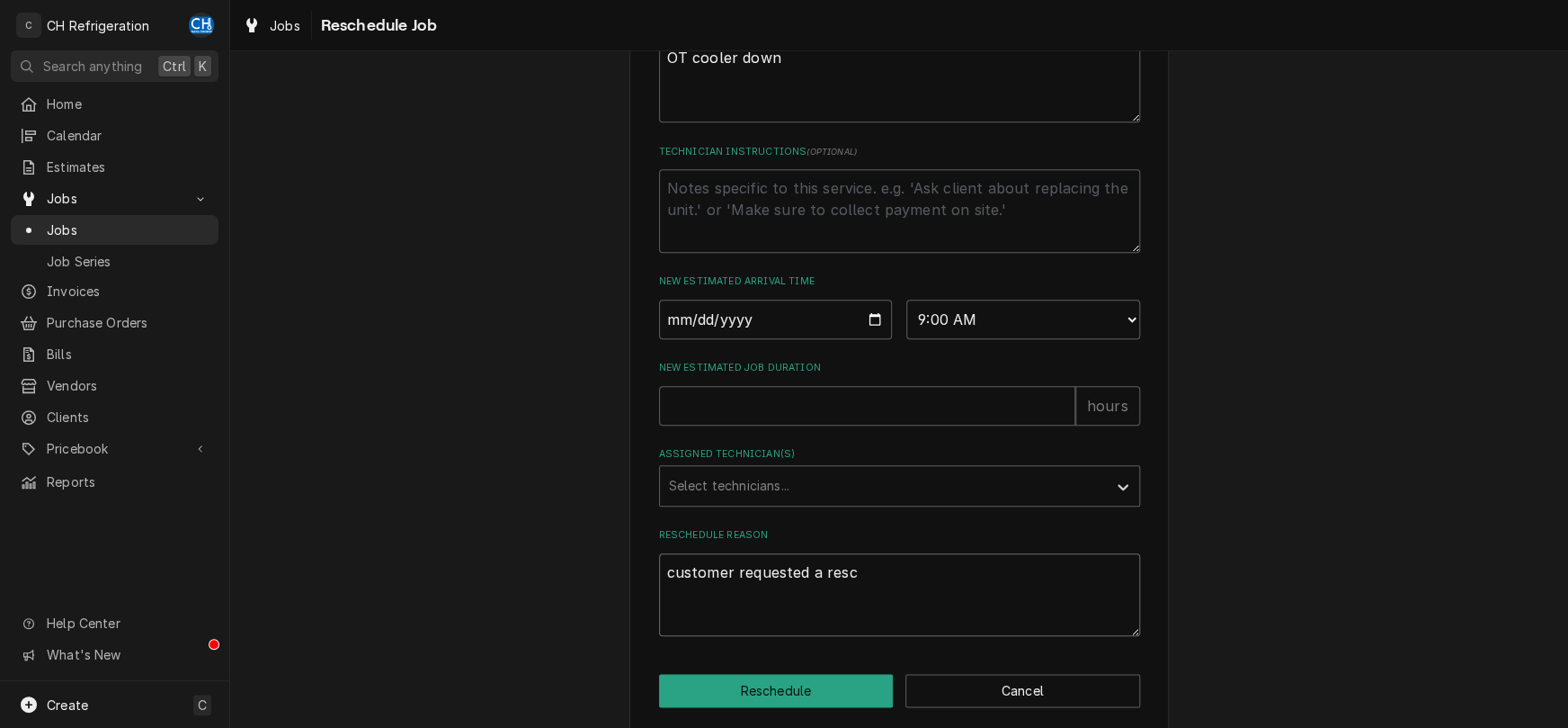
type textarea "x"
type textarea "customer requested a resch"
type textarea "x"
type textarea "customer requested a resche"
type textarea "x"
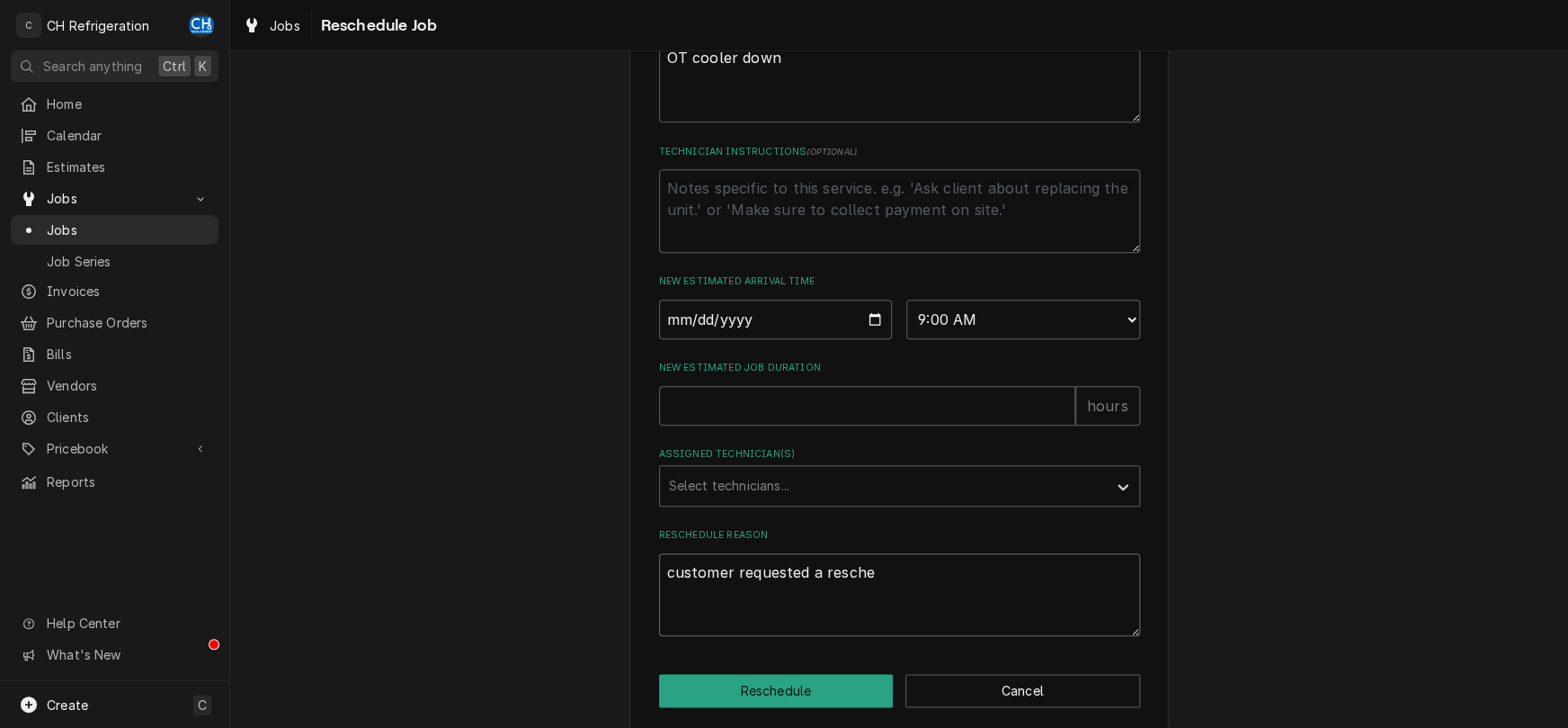
type textarea "customer requested a resched"
type textarea "x"
type textarea "customer requested a reschedu"
type textarea "x"
type textarea "customer requested a reschedul"
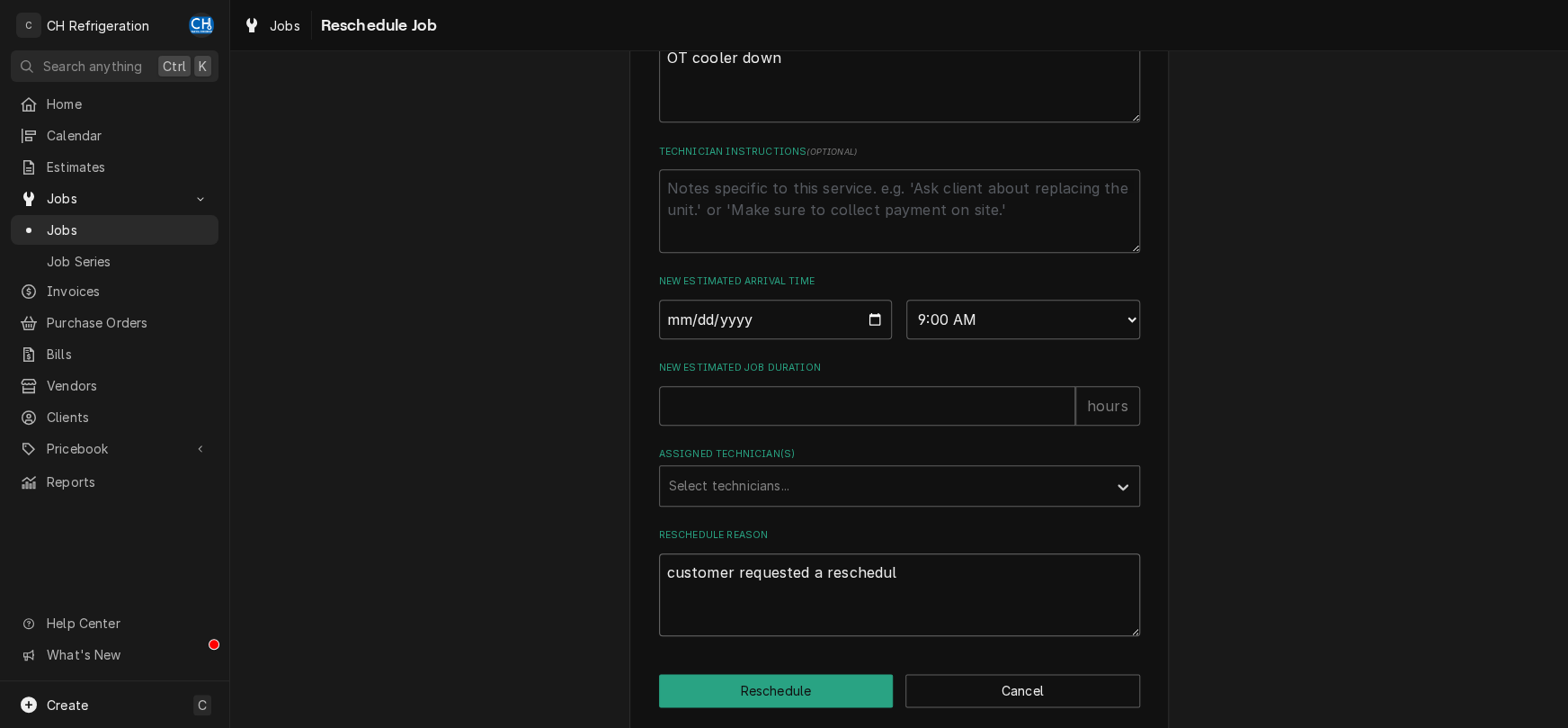
type textarea "x"
type textarea "customer requested a reschedule"
click at [826, 500] on div "Assigned Technician(s)" at bounding box center [884, 485] width 429 height 32
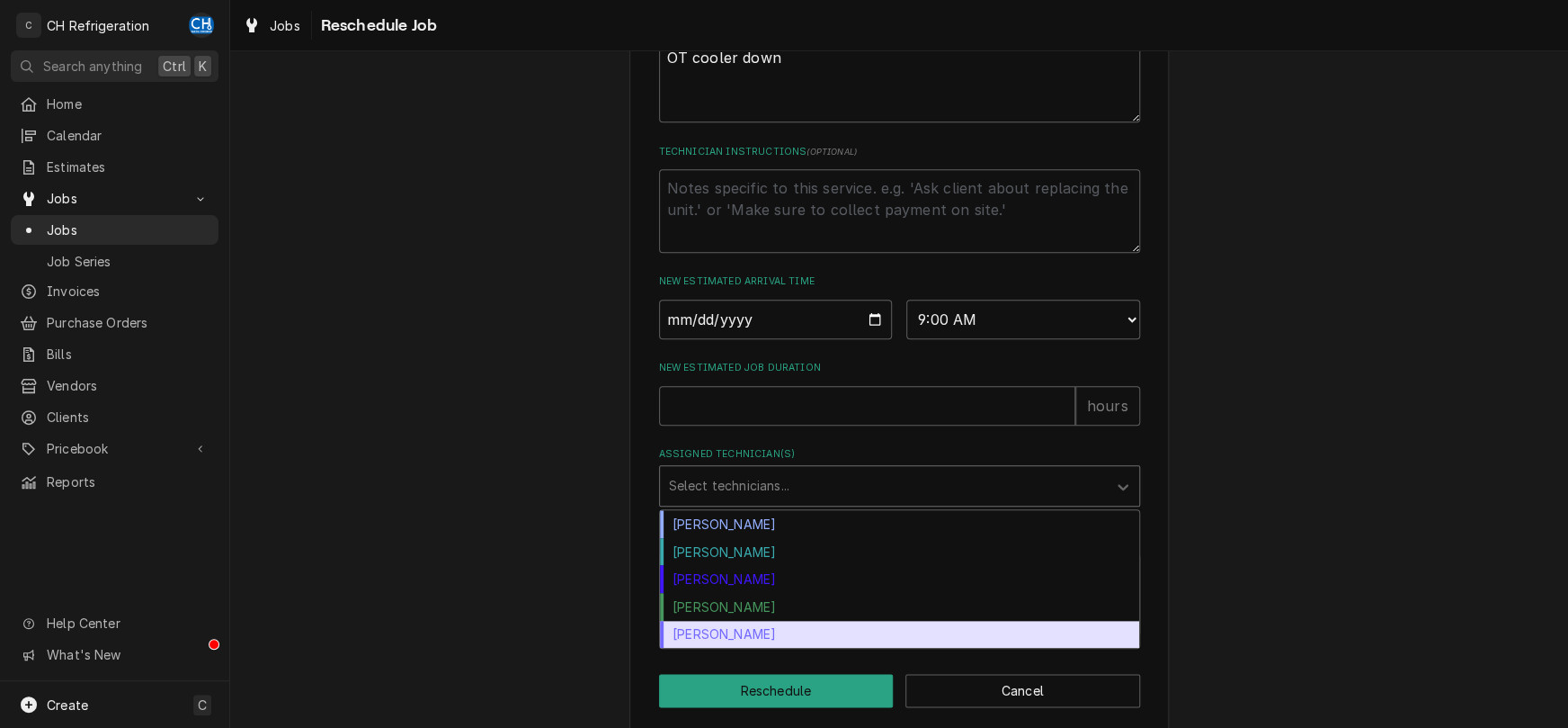
click at [747, 648] on div "Steven Hiraga" at bounding box center [899, 634] width 479 height 28
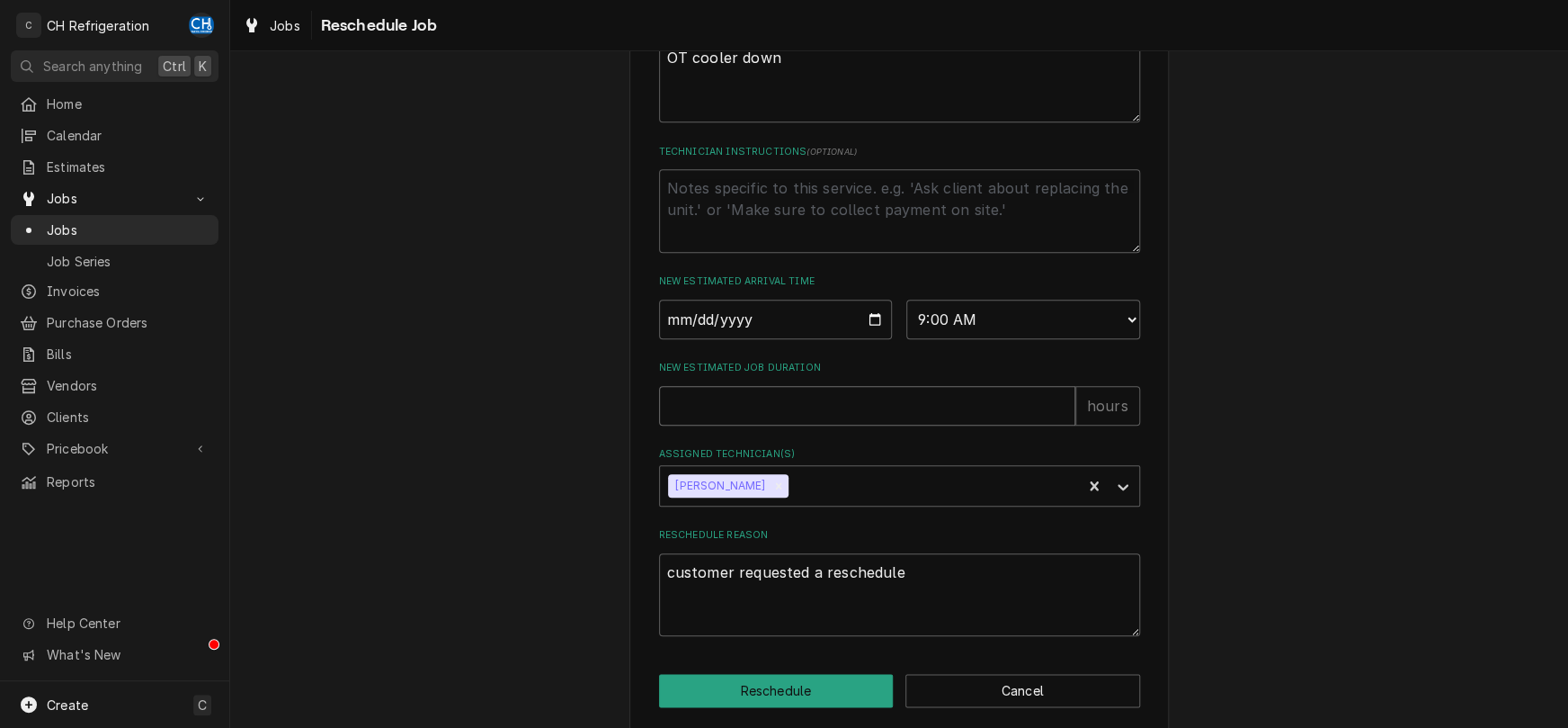
click at [779, 422] on input "New Estimated Job Duration" at bounding box center [866, 405] width 416 height 40
type textarea "x"
type input "2"
click at [786, 704] on button "Reschedule" at bounding box center [776, 690] width 235 height 33
type textarea "x"
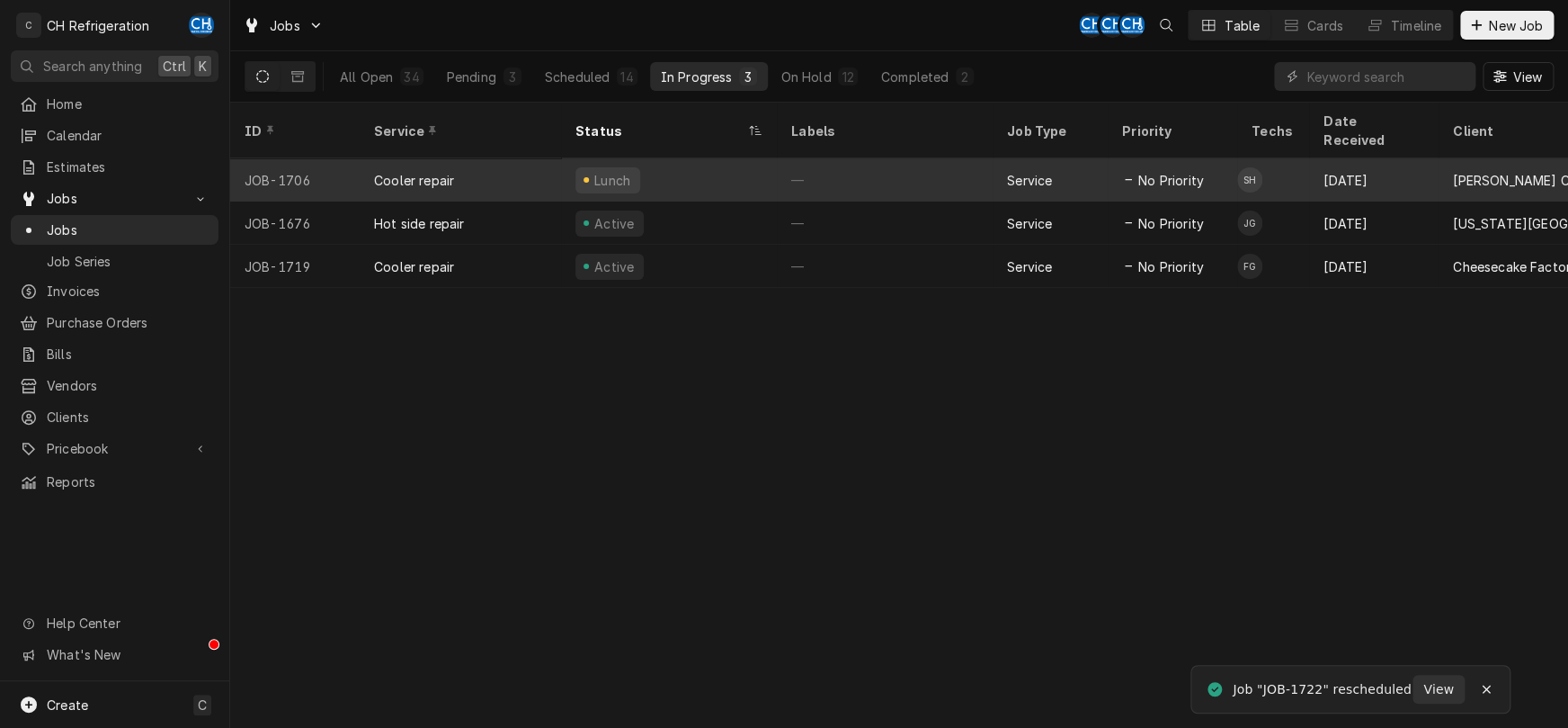
click at [845, 158] on div "—" at bounding box center [884, 179] width 215 height 43
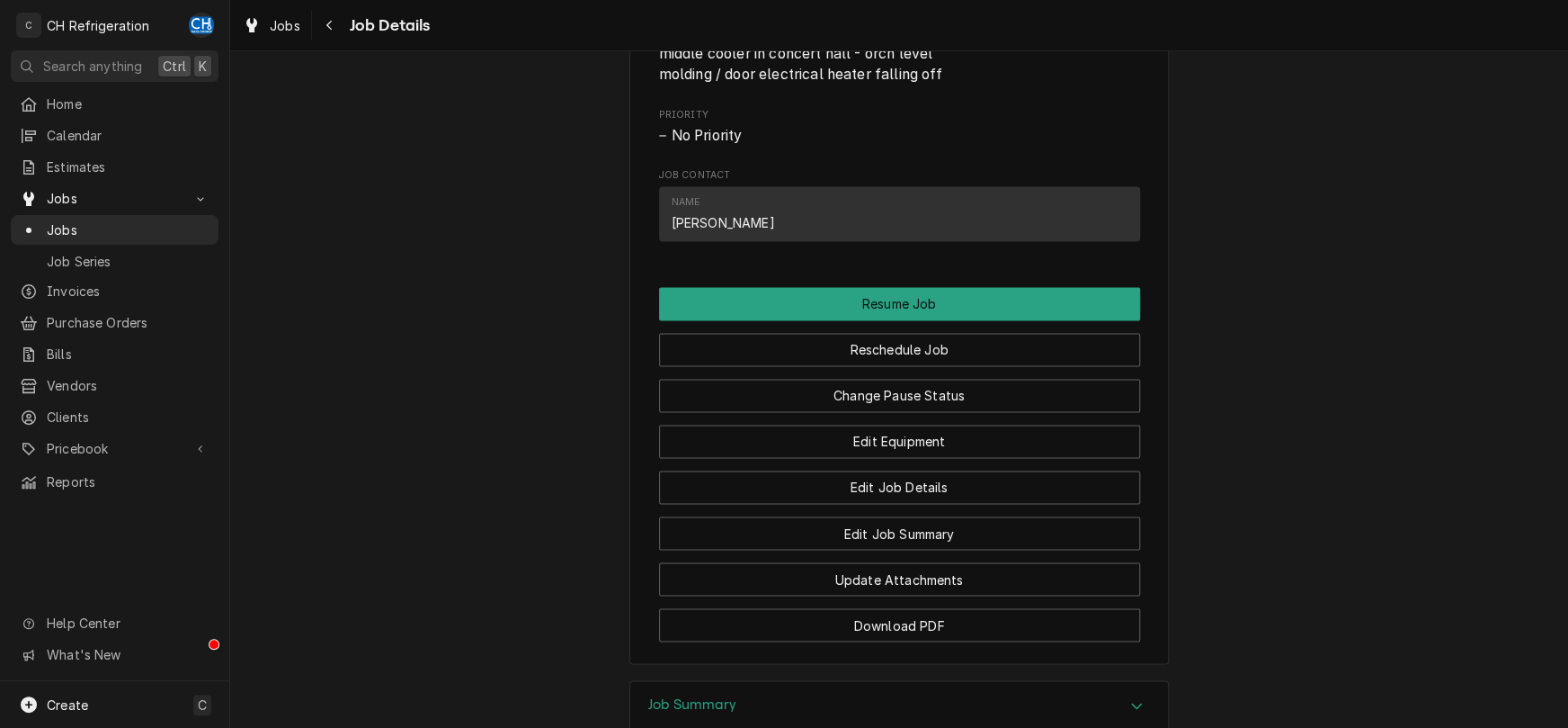
scroll to position [1221, 0]
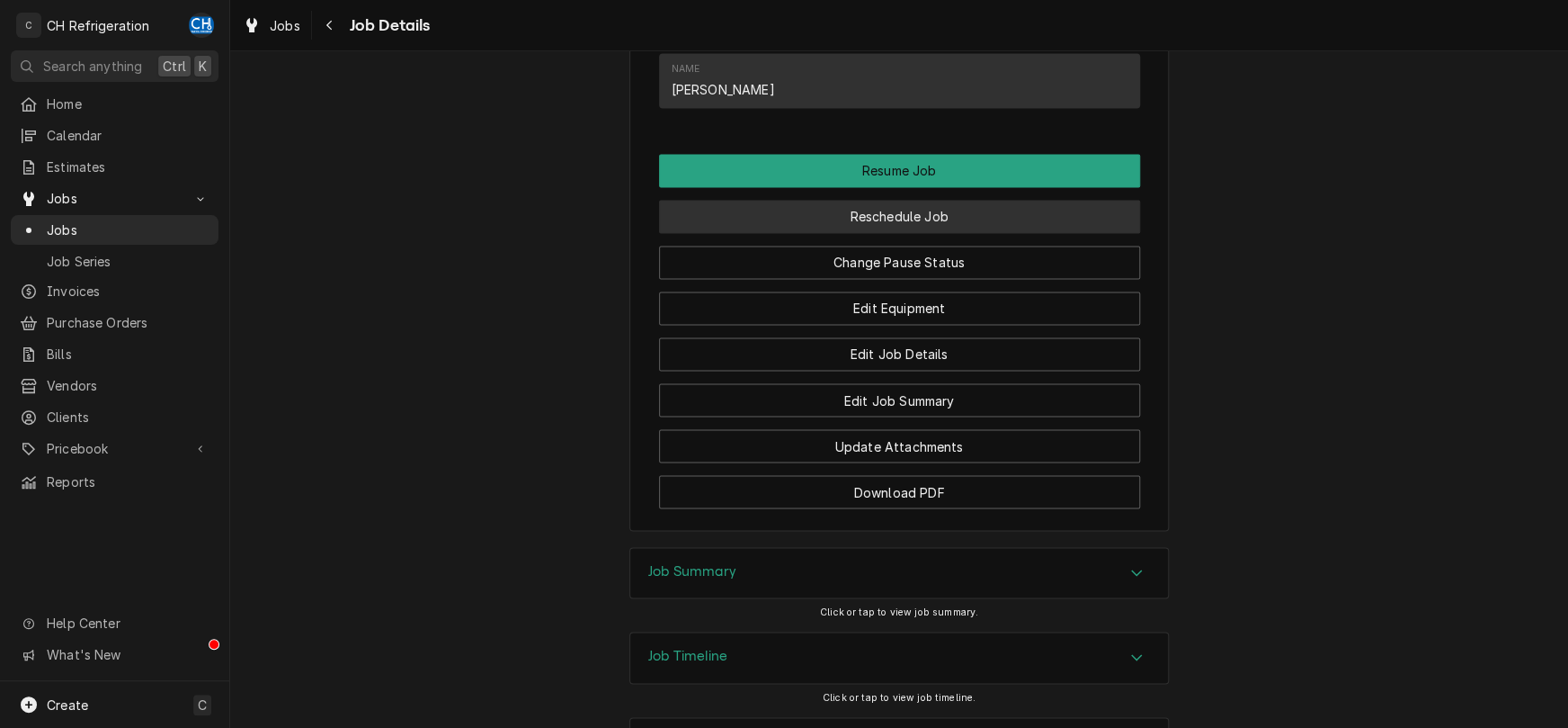
click at [899, 233] on button "Reschedule Job" at bounding box center [899, 216] width 481 height 33
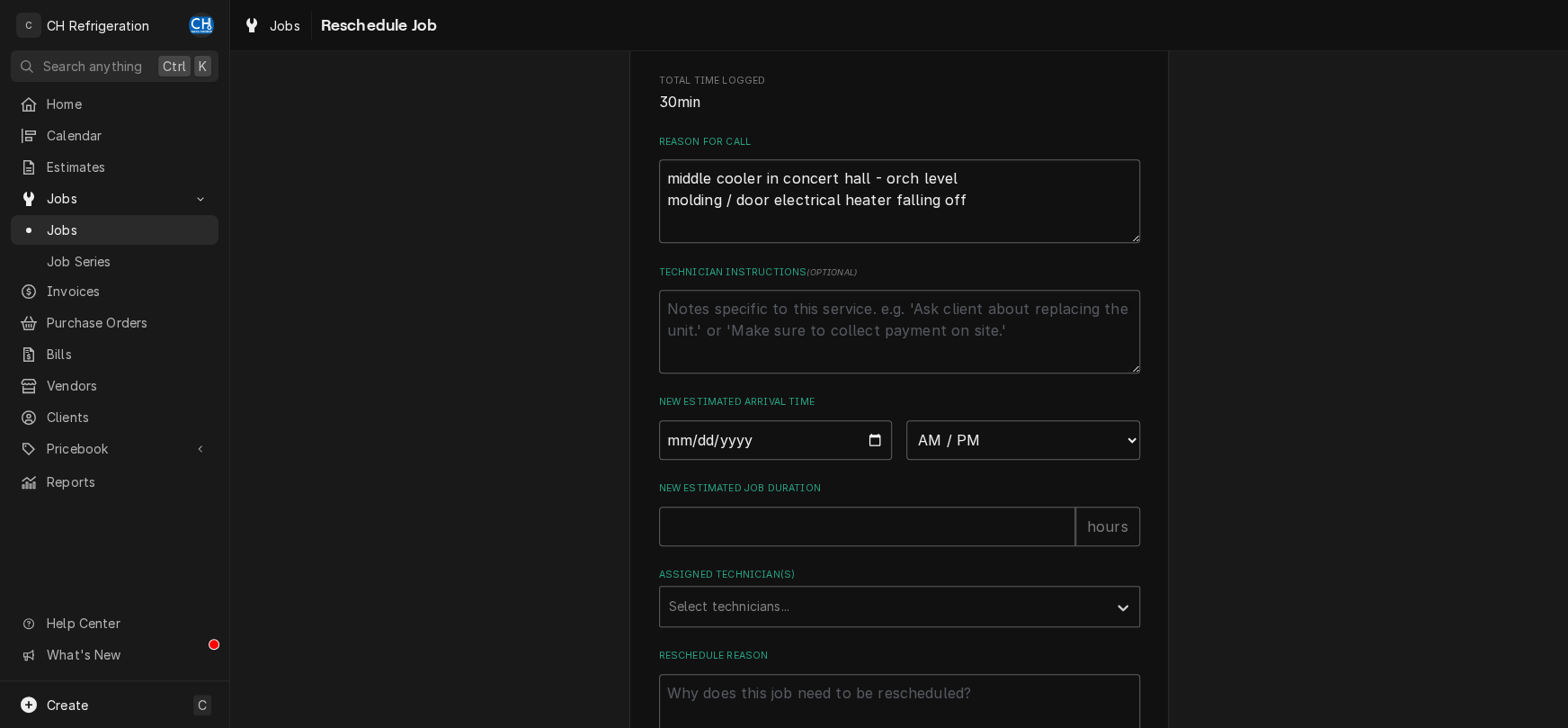
scroll to position [564, 0]
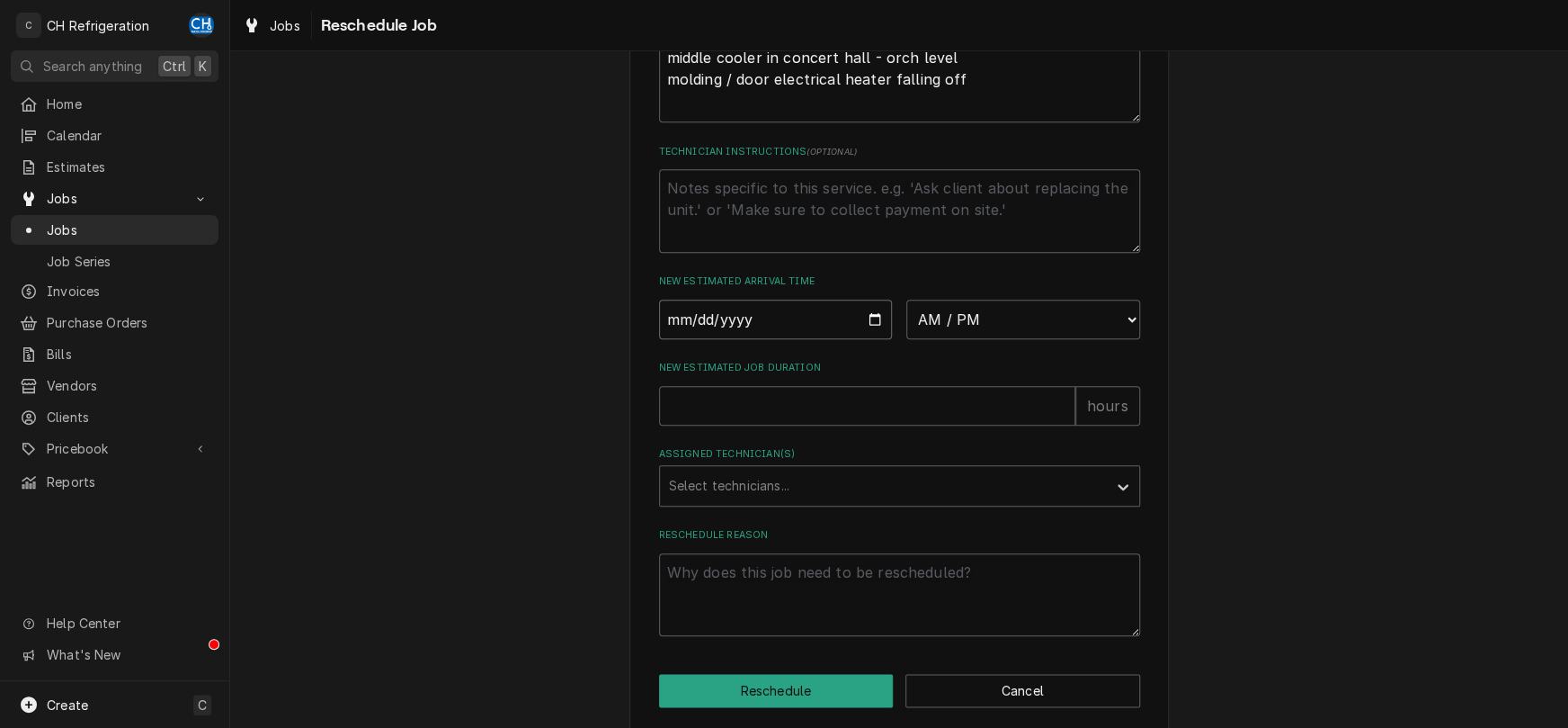
click at [876, 338] on input "Date" at bounding box center [776, 319] width 234 height 40
type input "2025-08-15"
type textarea "x"
click at [906, 299] on select "AM / PM 6:00 AM 6:15 AM 6:30 AM 6:45 AM 7:00 AM 7:15 AM 7:30 AM 7:45 AM 8:00 AM…" at bounding box center [1023, 319] width 234 height 40
select select "09:00:00"
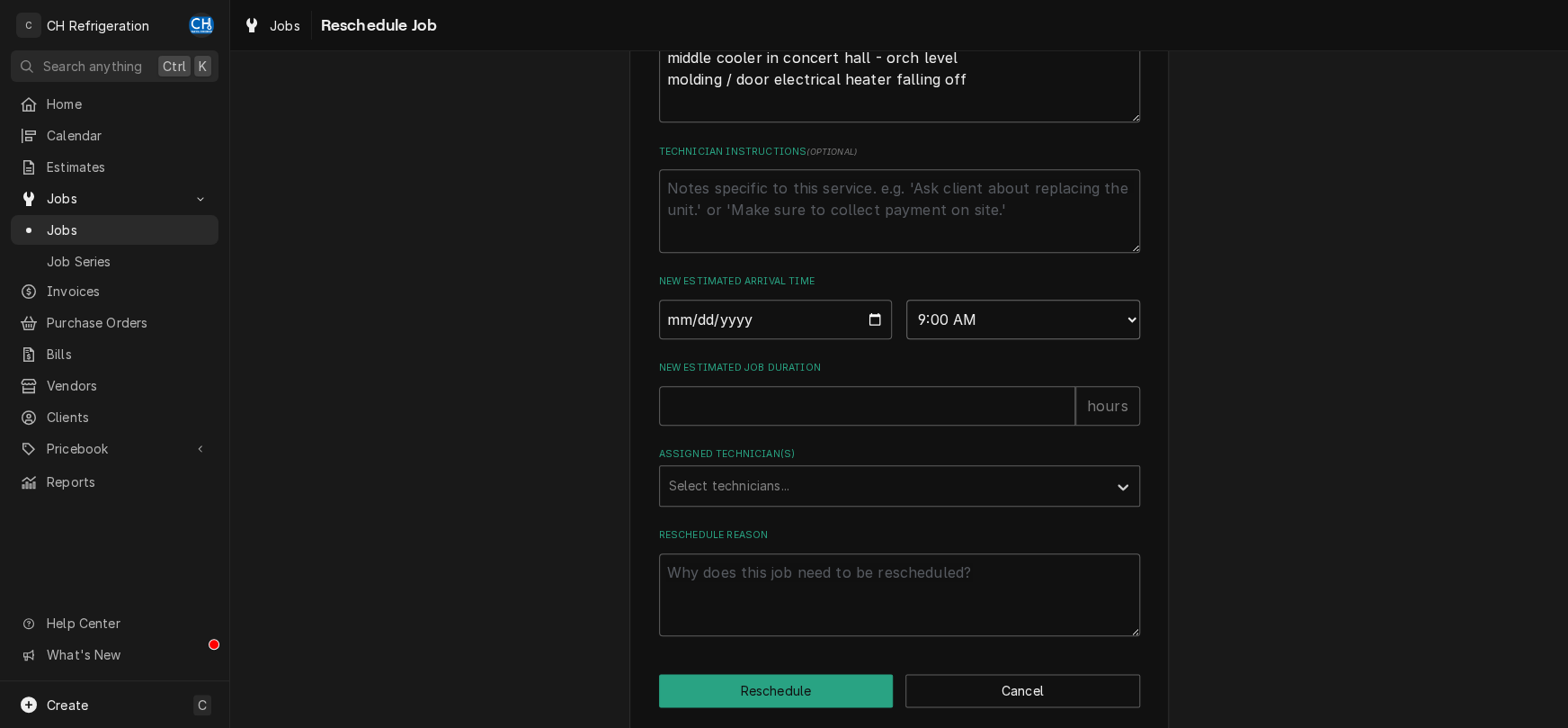
click option "9:00 AM" at bounding box center [0, 0] width 0 height 0
click at [904, 426] on input "New Estimated Job Duration" at bounding box center [866, 405] width 416 height 40
type textarea "x"
type input "2"
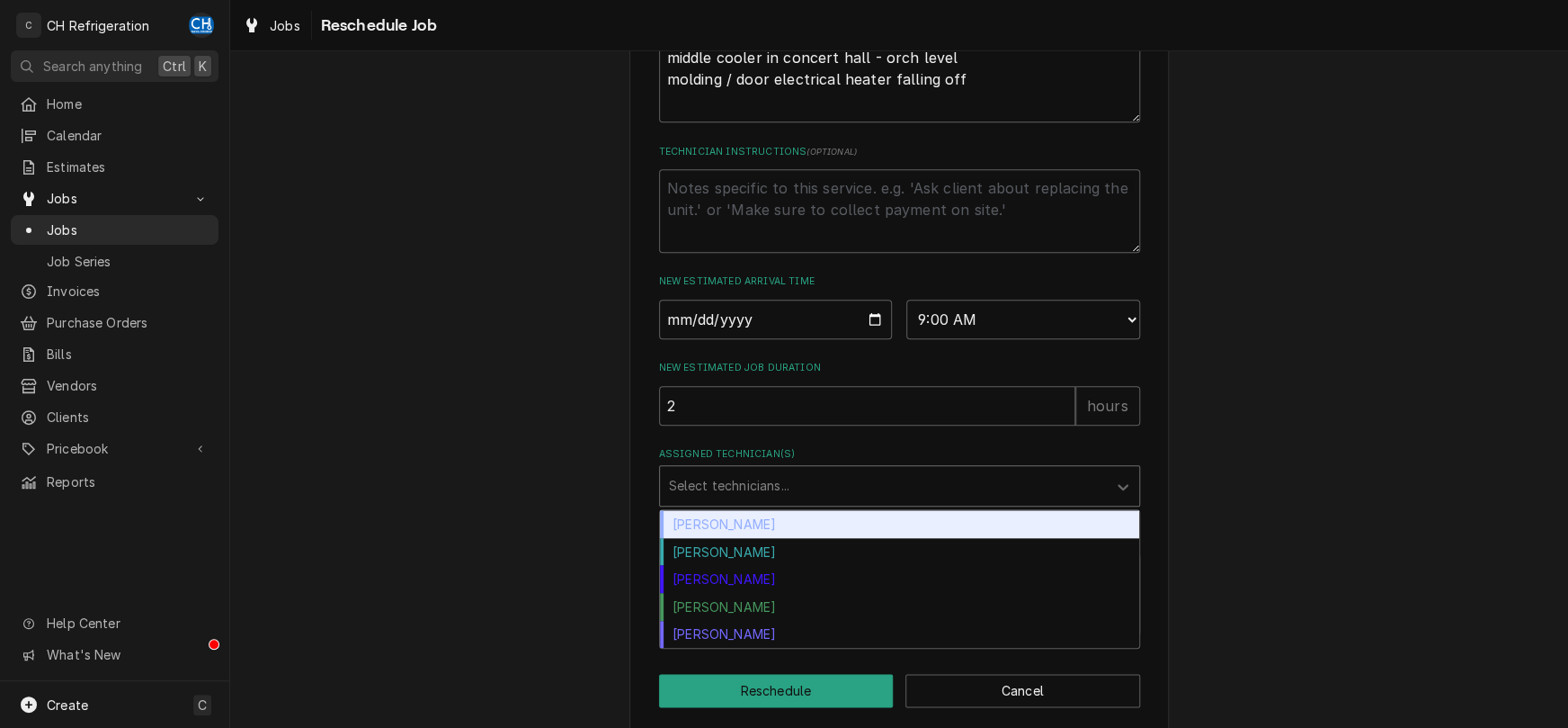
click at [880, 502] on div "Assigned Technician(s)" at bounding box center [884, 485] width 429 height 32
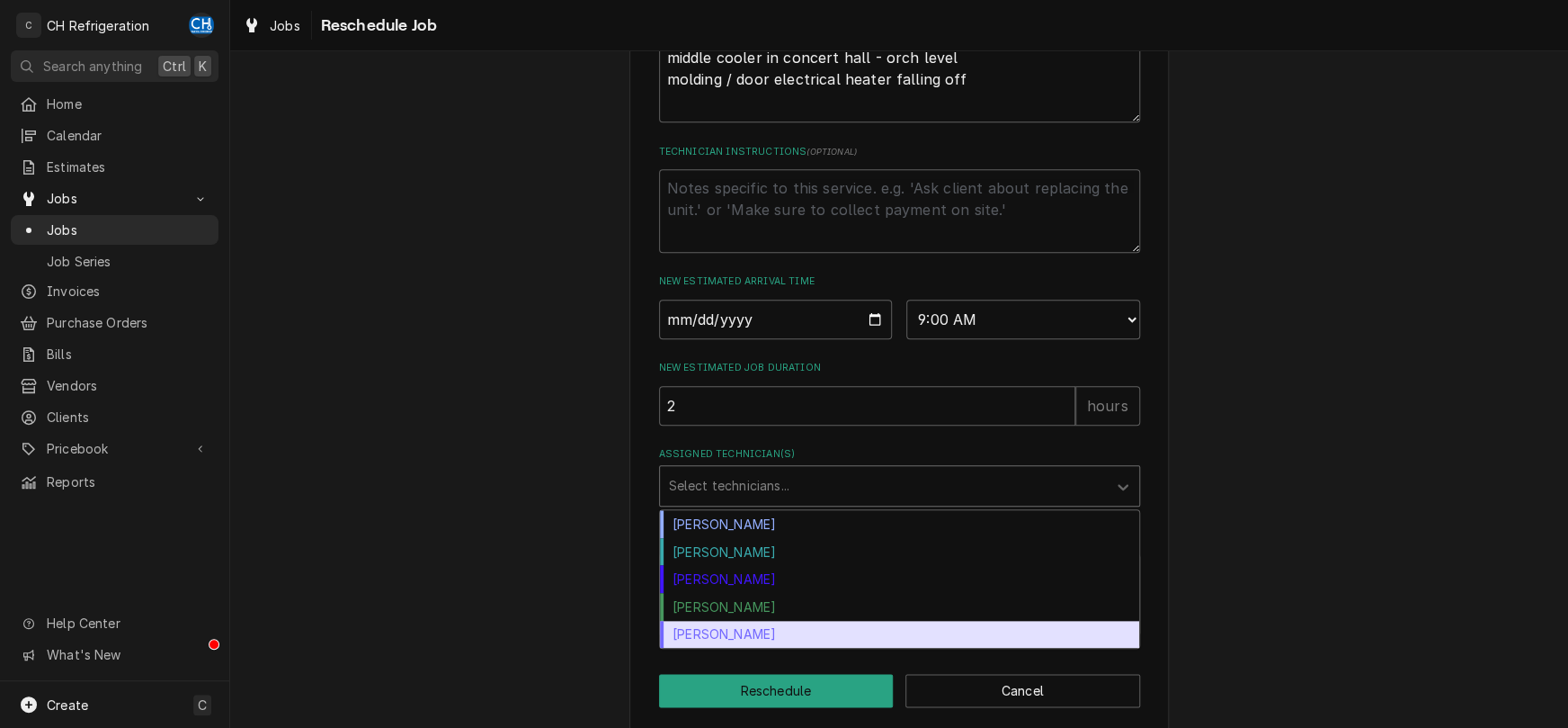
click at [812, 647] on div "Steven Hiraga" at bounding box center [899, 634] width 479 height 28
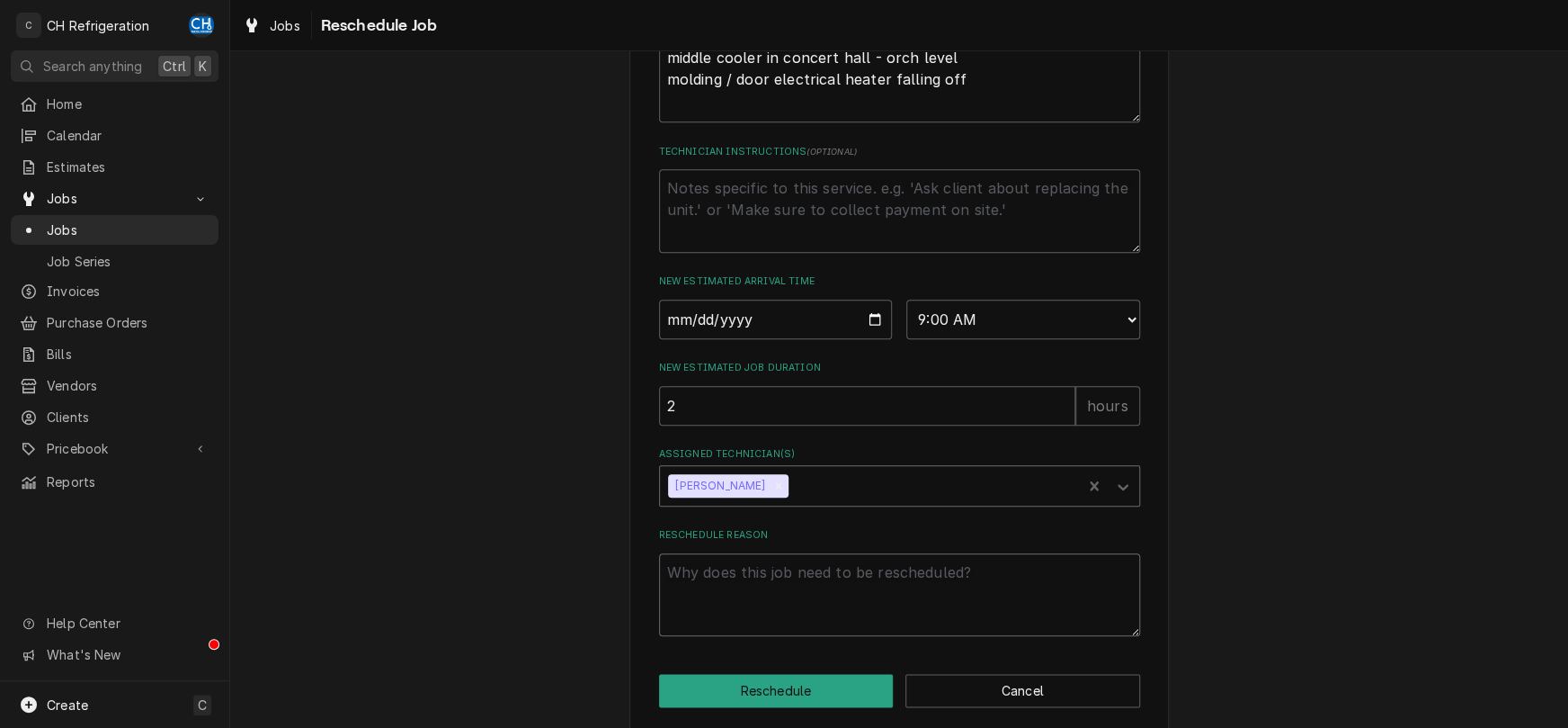
click at [801, 589] on textarea "Reschedule Reason" at bounding box center [899, 595] width 481 height 84
type textarea "x"
type textarea "c"
type textarea "x"
type textarea "cu"
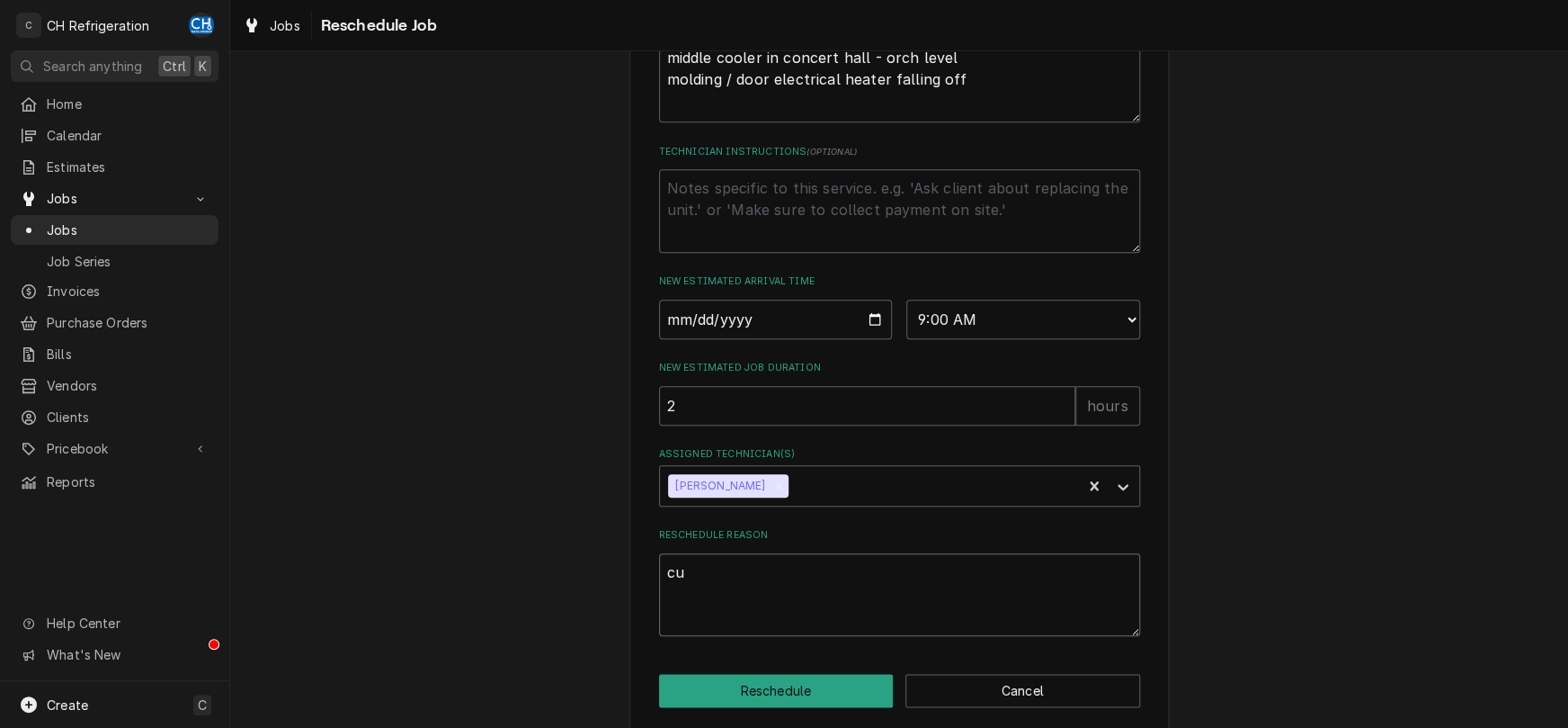
type textarea "x"
type textarea "cus"
type textarea "x"
type textarea "cust"
type textarea "x"
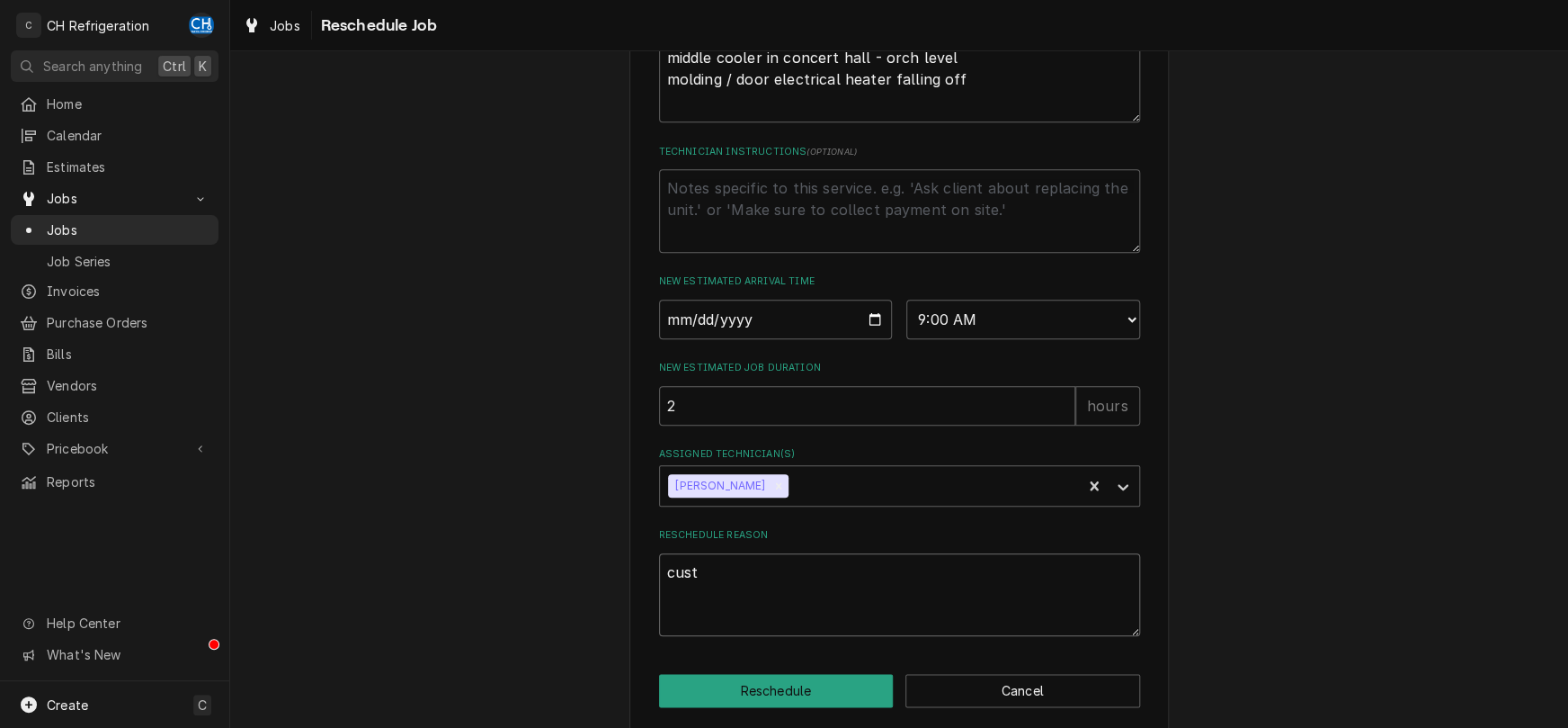
type textarea "custo"
type textarea "x"
type textarea "custome"
type textarea "x"
type textarea "customer"
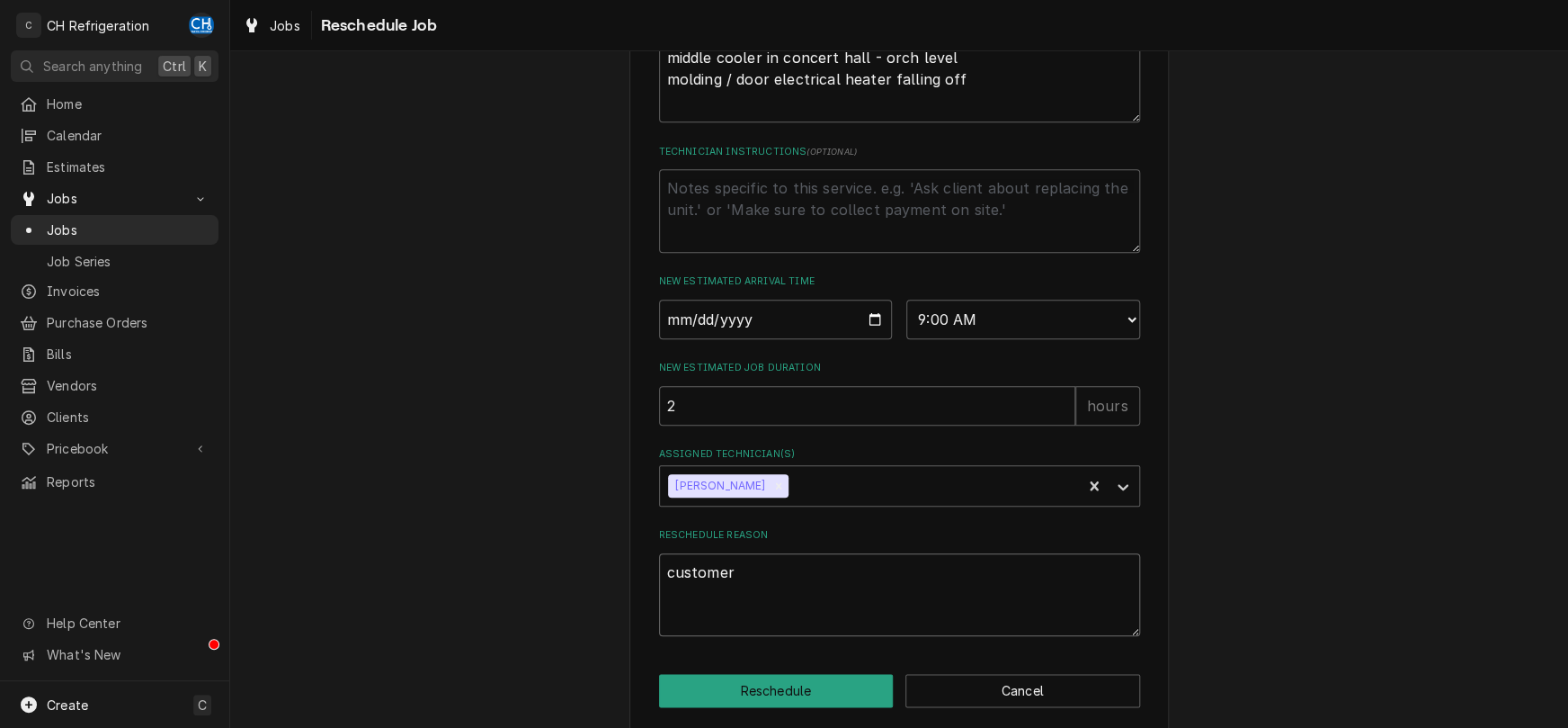
type textarea "x"
type textarea "customer"
type textarea "x"
type textarea "customer a"
type textarea "x"
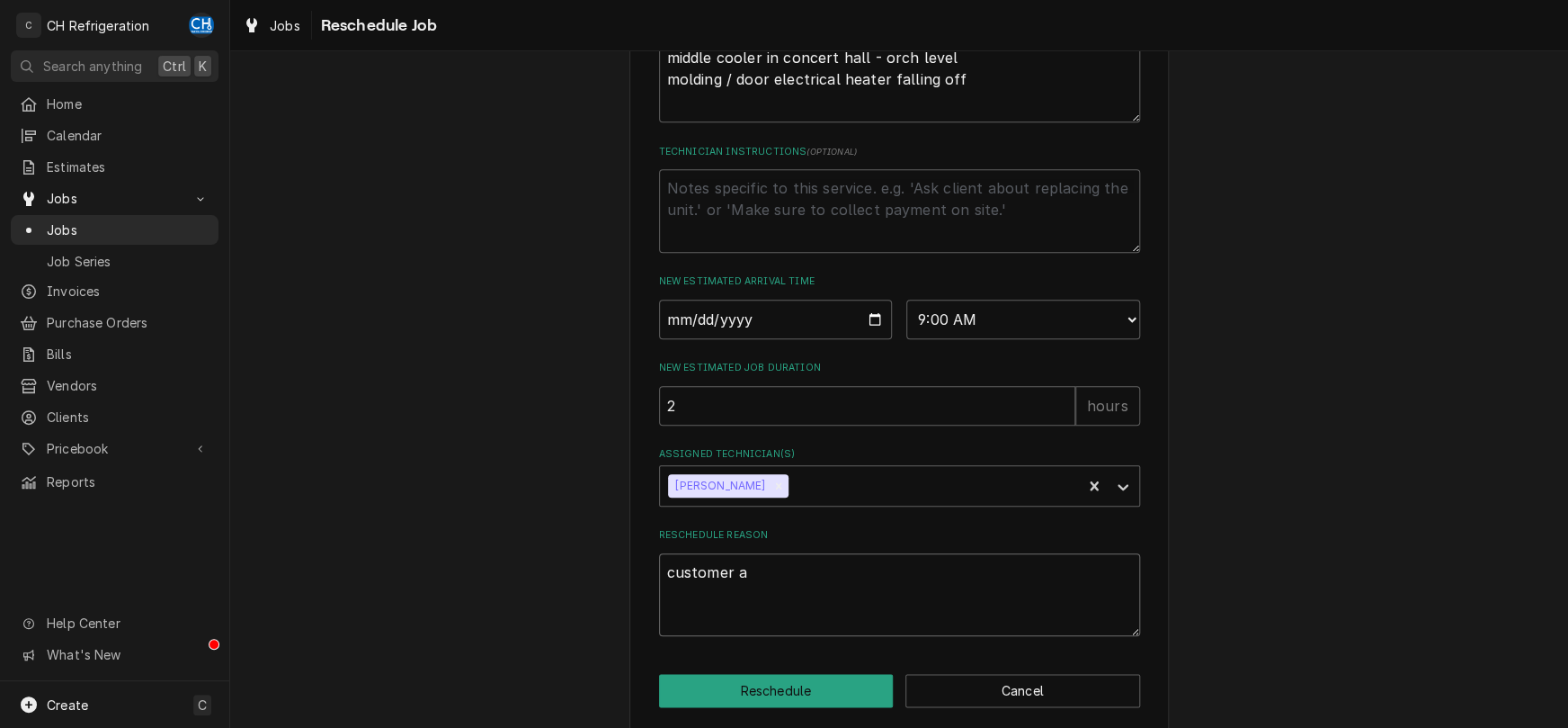
type textarea "customer as"
type textarea "x"
type textarea "customer aske"
type textarea "x"
type textarea "customer asked"
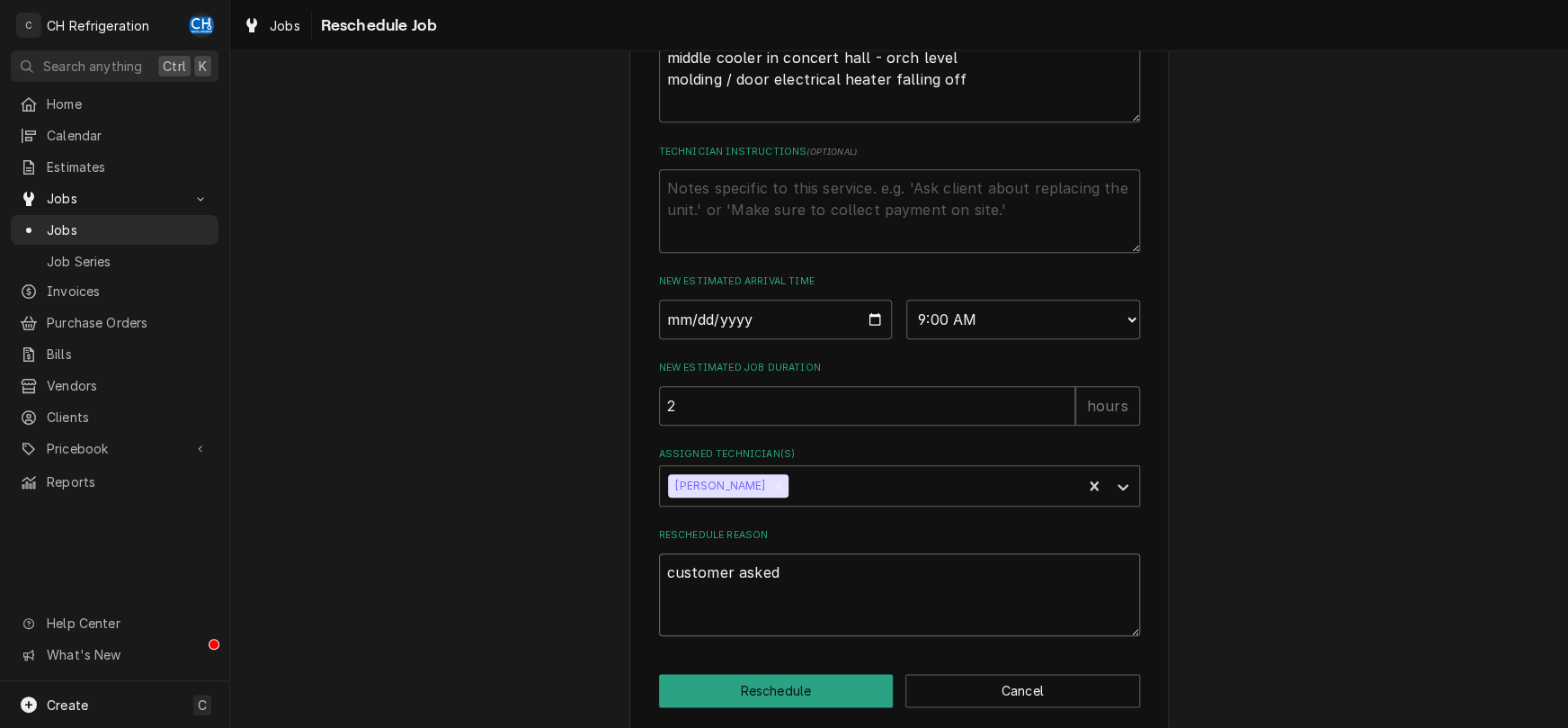
type textarea "x"
type textarea "customer asked"
type textarea "x"
type textarea "customer asked t"
type textarea "x"
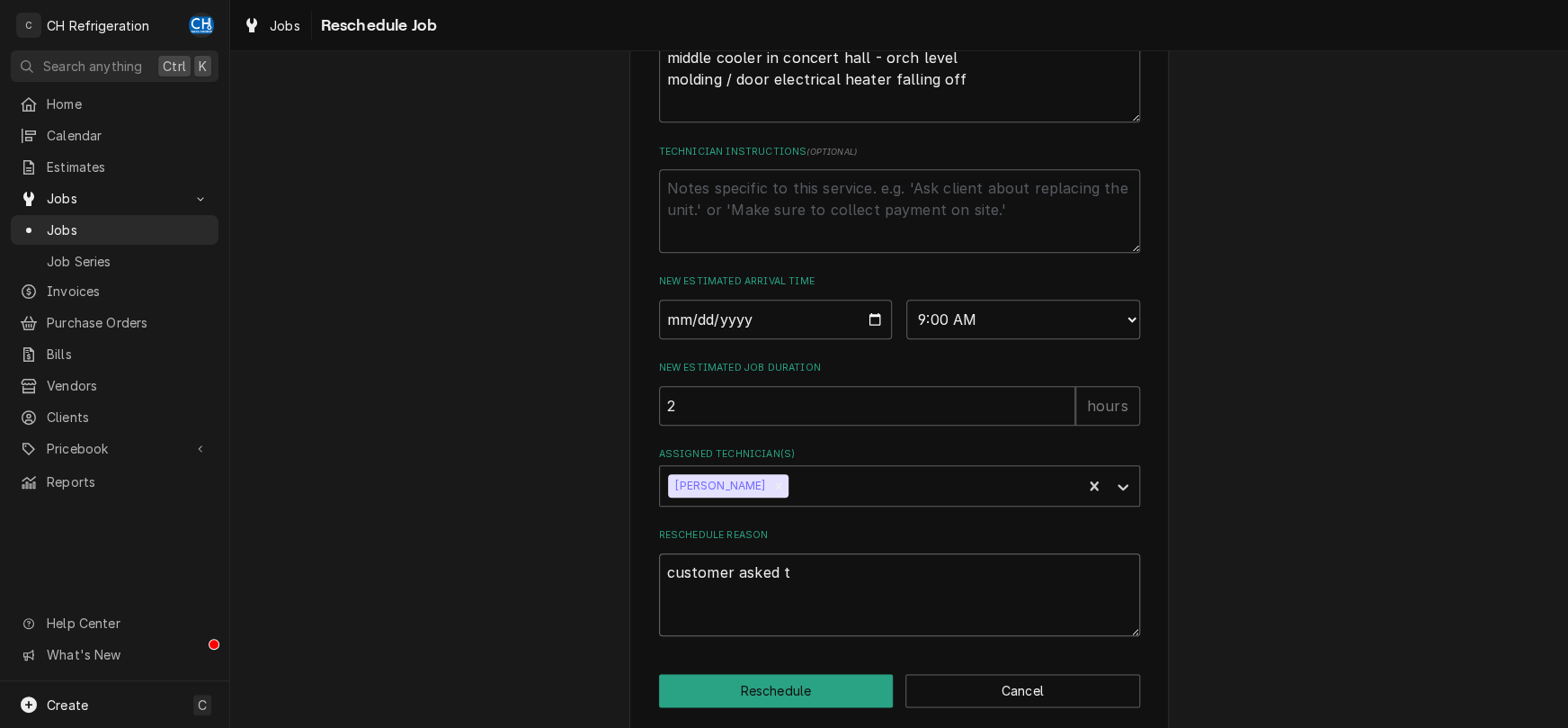
type textarea "customer asked to"
type textarea "x"
type textarea "customer asked to r"
type textarea "x"
type textarea "customer asked to re"
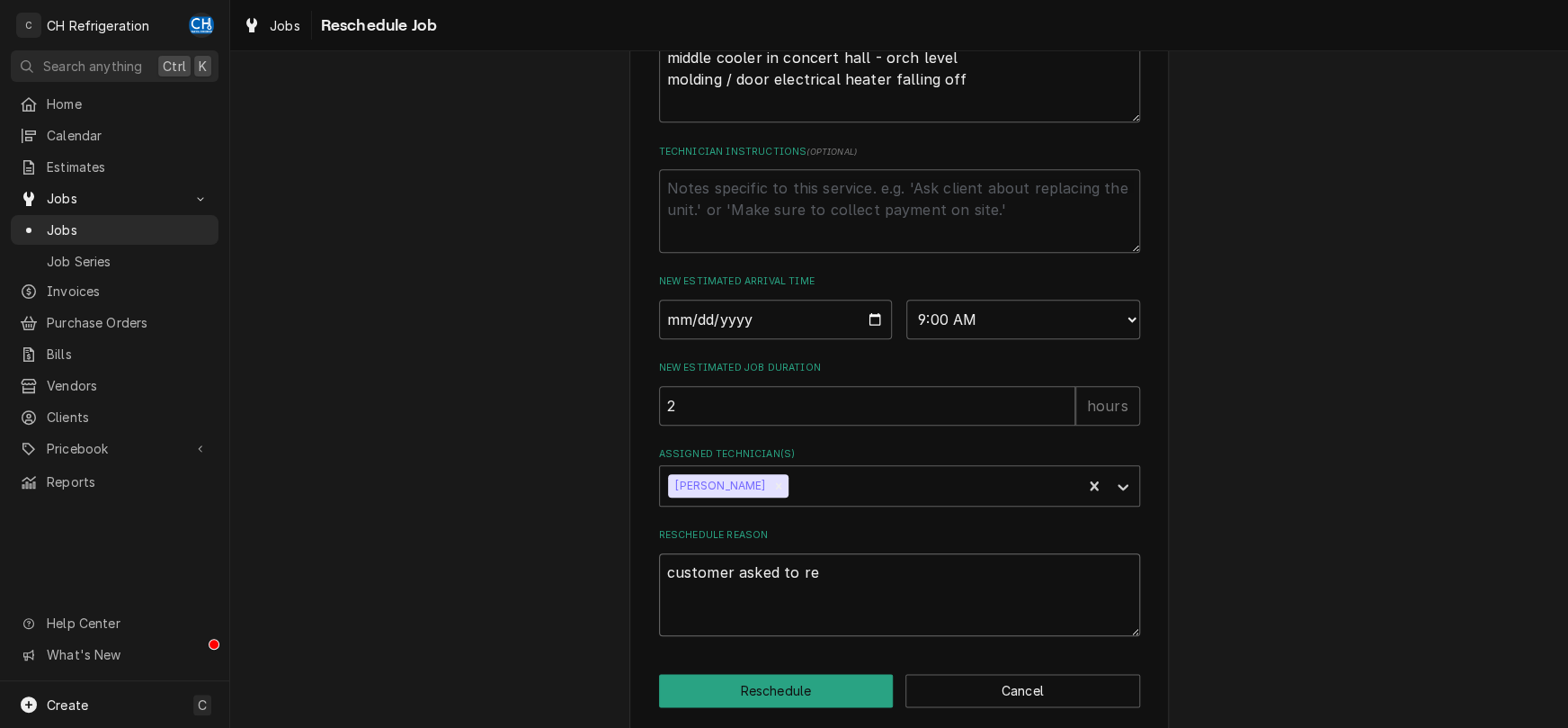
type textarea "x"
type textarea "customer asked to res"
type textarea "x"
type textarea "customer asked to resc"
type textarea "x"
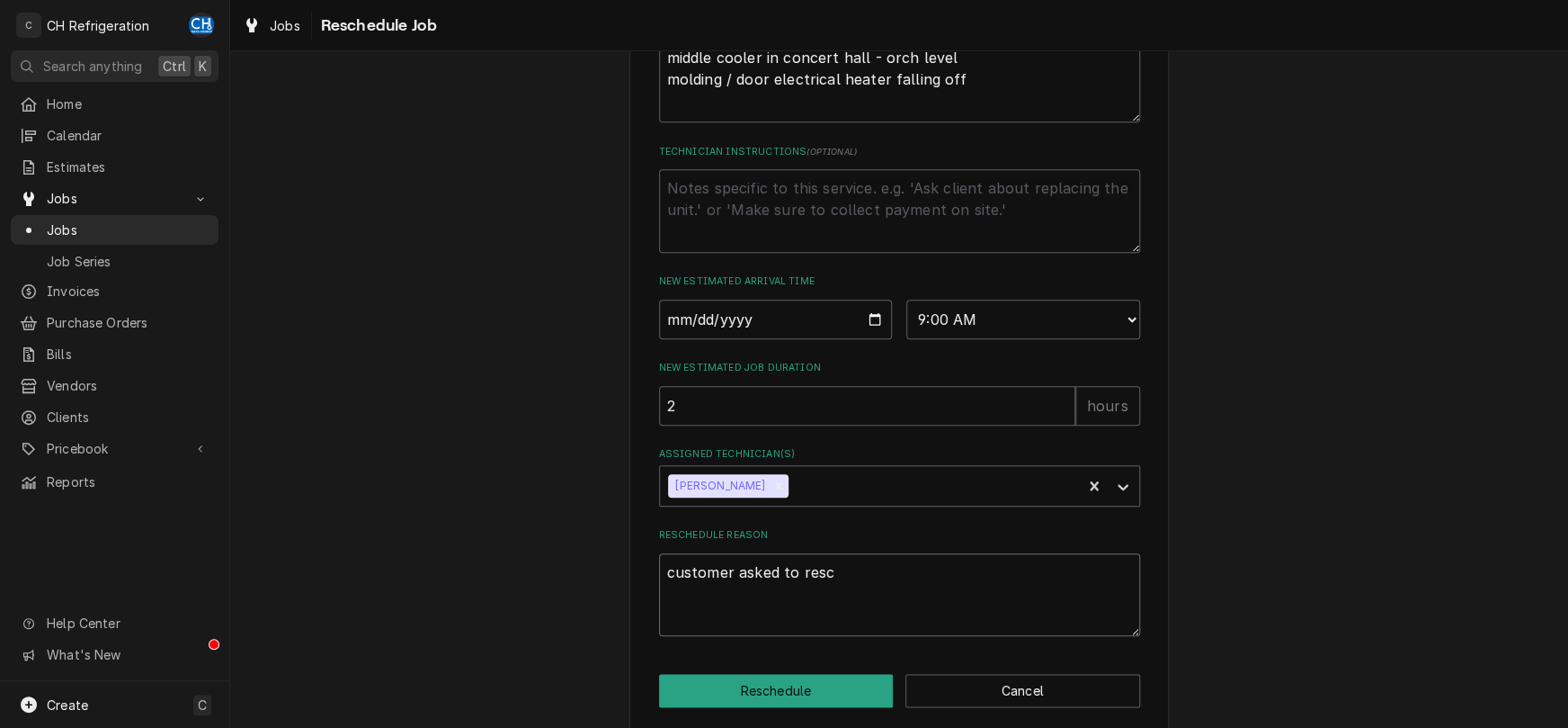
type textarea "customer asked to resch"
type textarea "x"
type textarea "customer asked to resche"
type textarea "x"
type textarea "customer asked to rescheu"
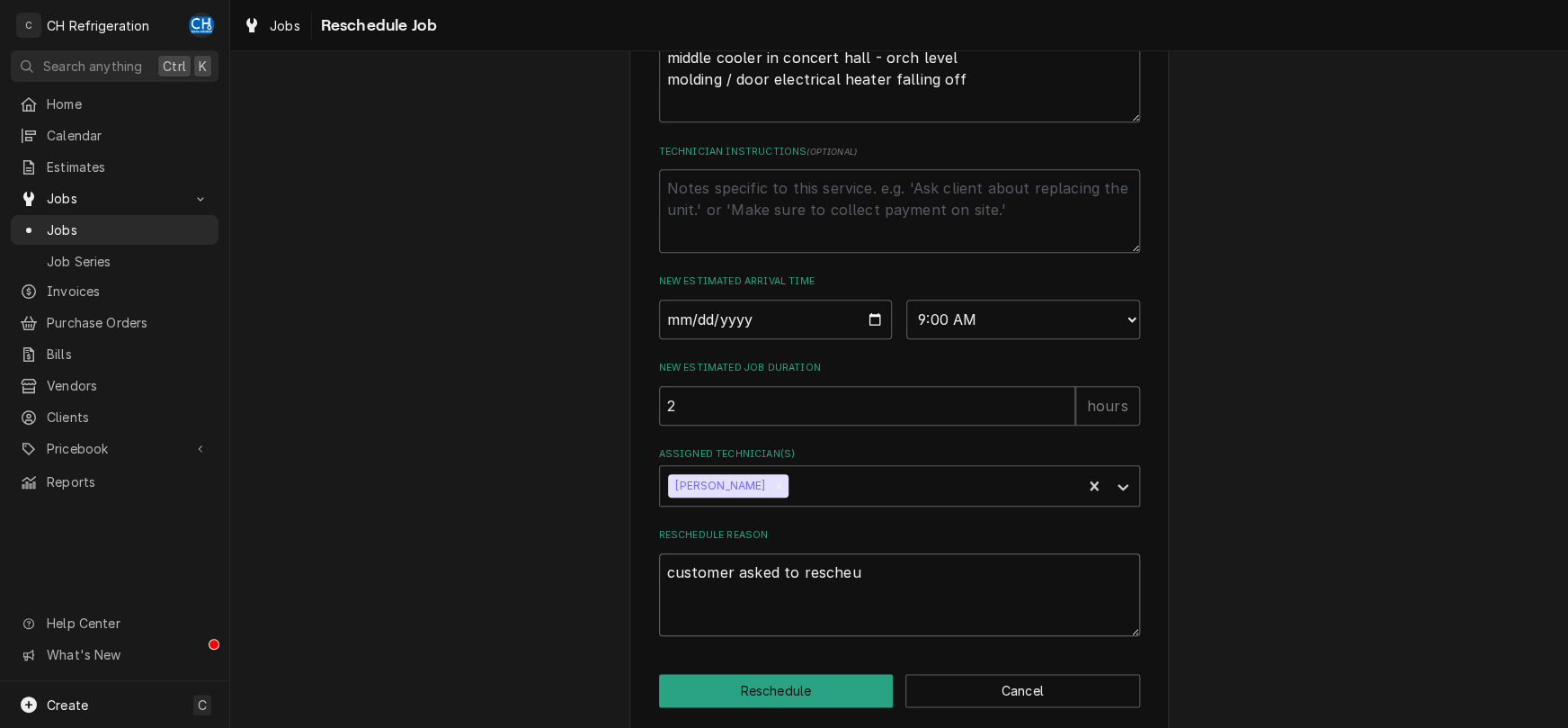
type textarea "x"
type textarea "customer asked to resche"
type textarea "x"
type textarea "customer asked to resch"
type textarea "x"
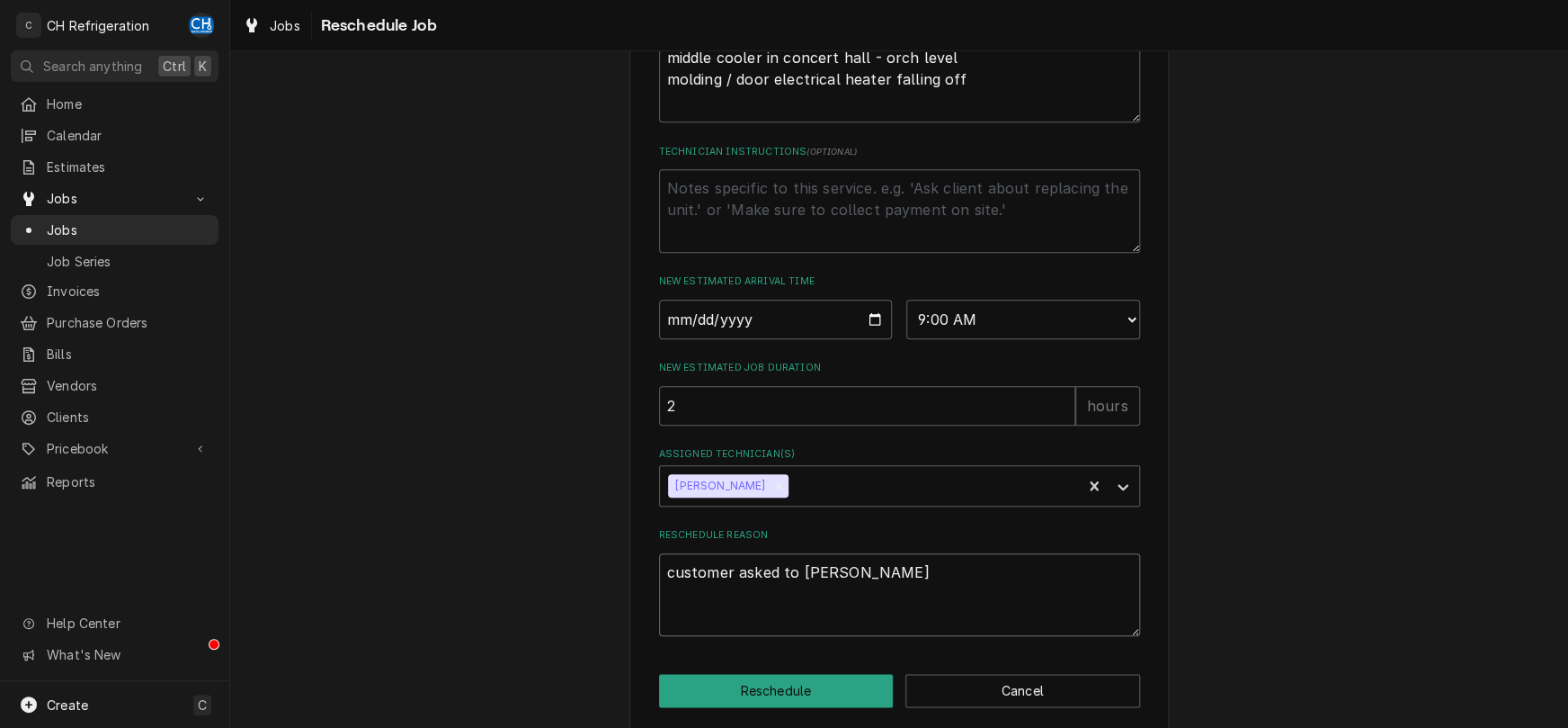
type textarea "customer asked to resche"
type textarea "x"
type textarea "customer asked to resched"
type textarea "x"
type textarea "customer asked to reschedu"
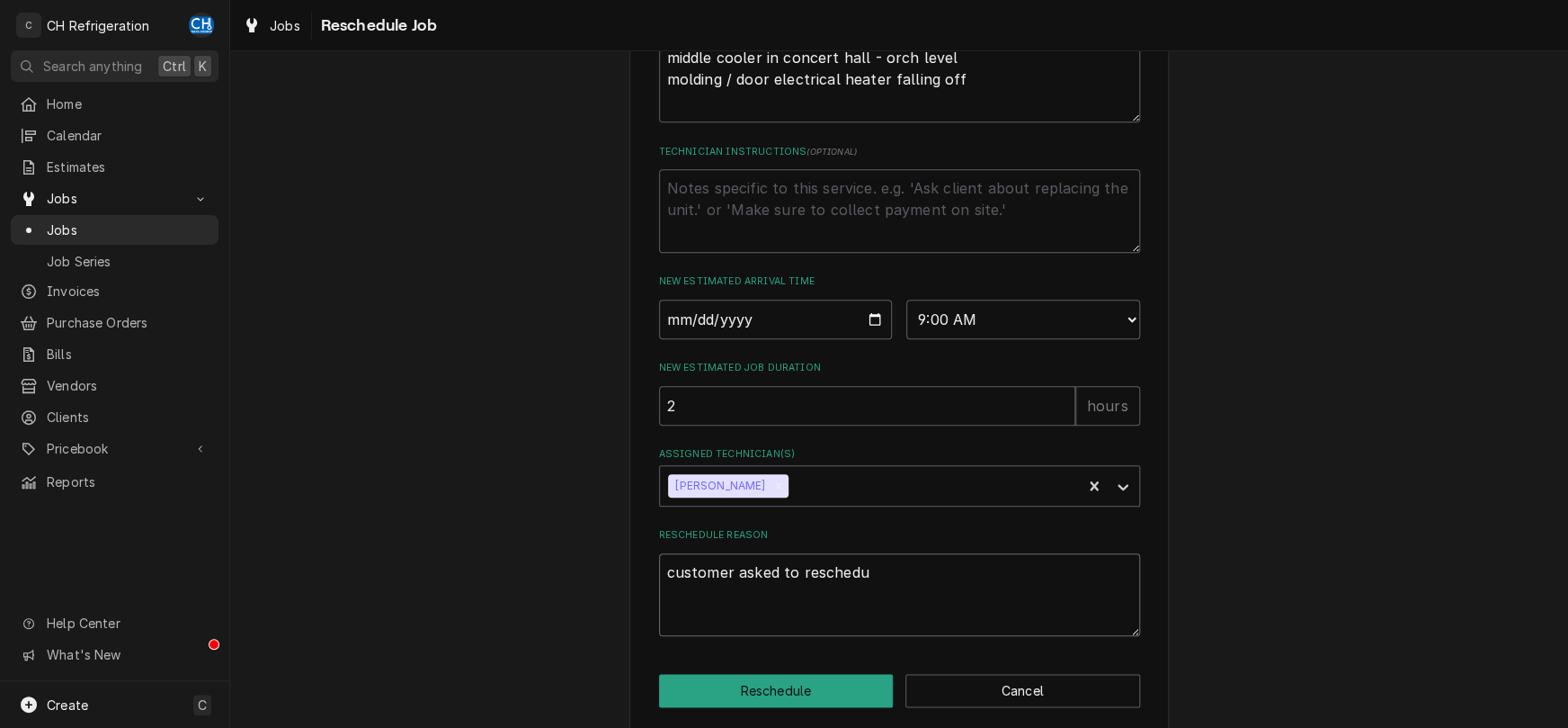
type textarea "x"
type textarea "customer asked to reschedul"
type textarea "x"
type textarea "customer asked to reschedule"
click at [810, 706] on button "Reschedule" at bounding box center [776, 690] width 235 height 33
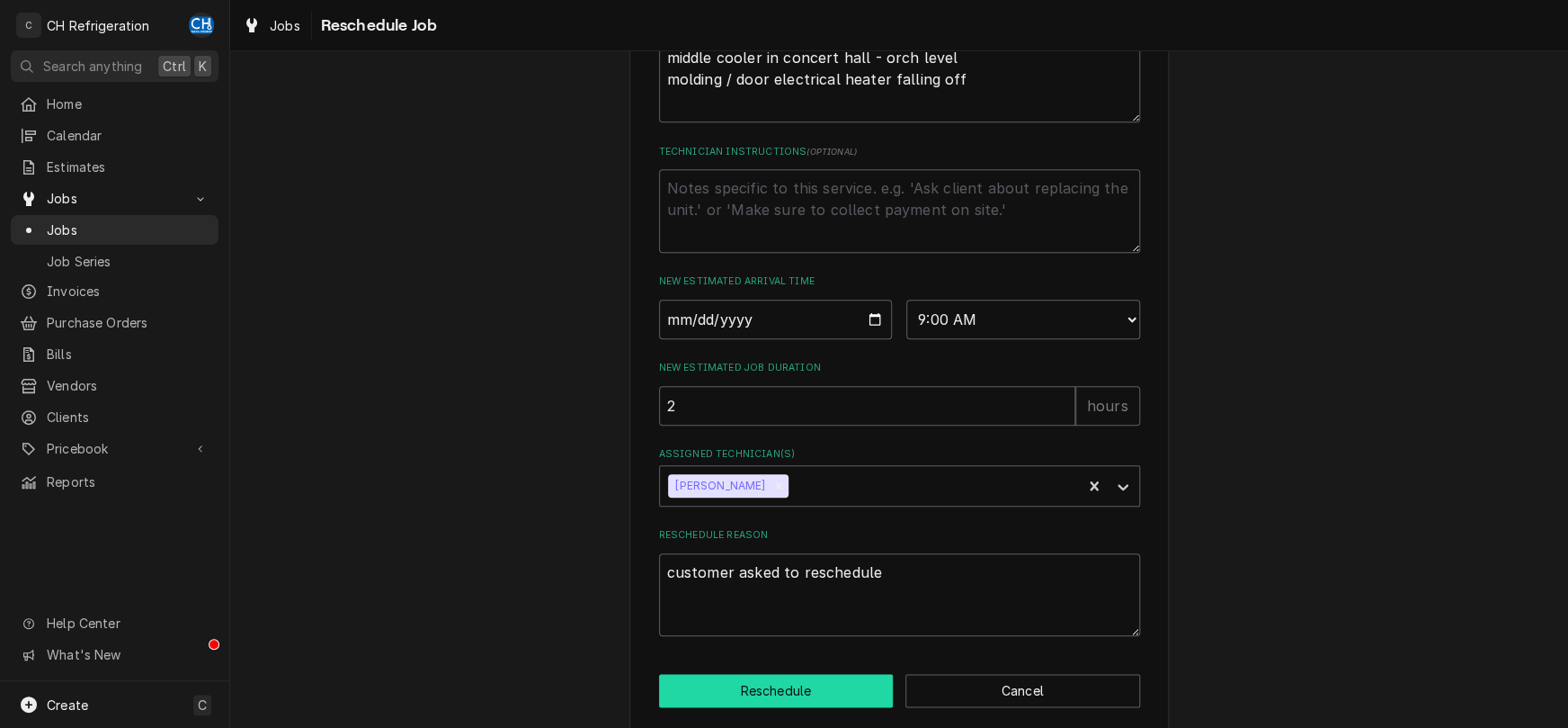
type textarea "x"
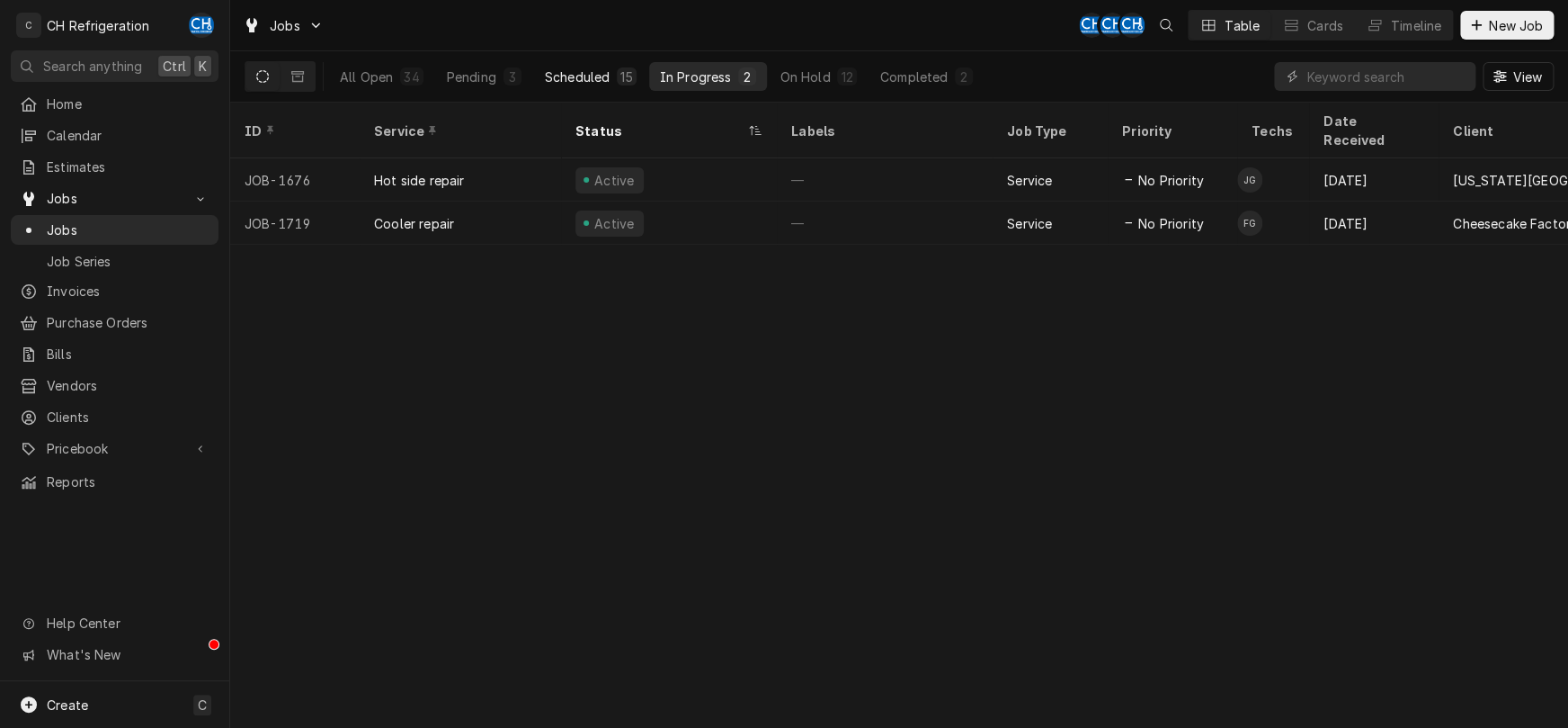
click at [585, 75] on div "Scheduled" at bounding box center [577, 76] width 64 height 19
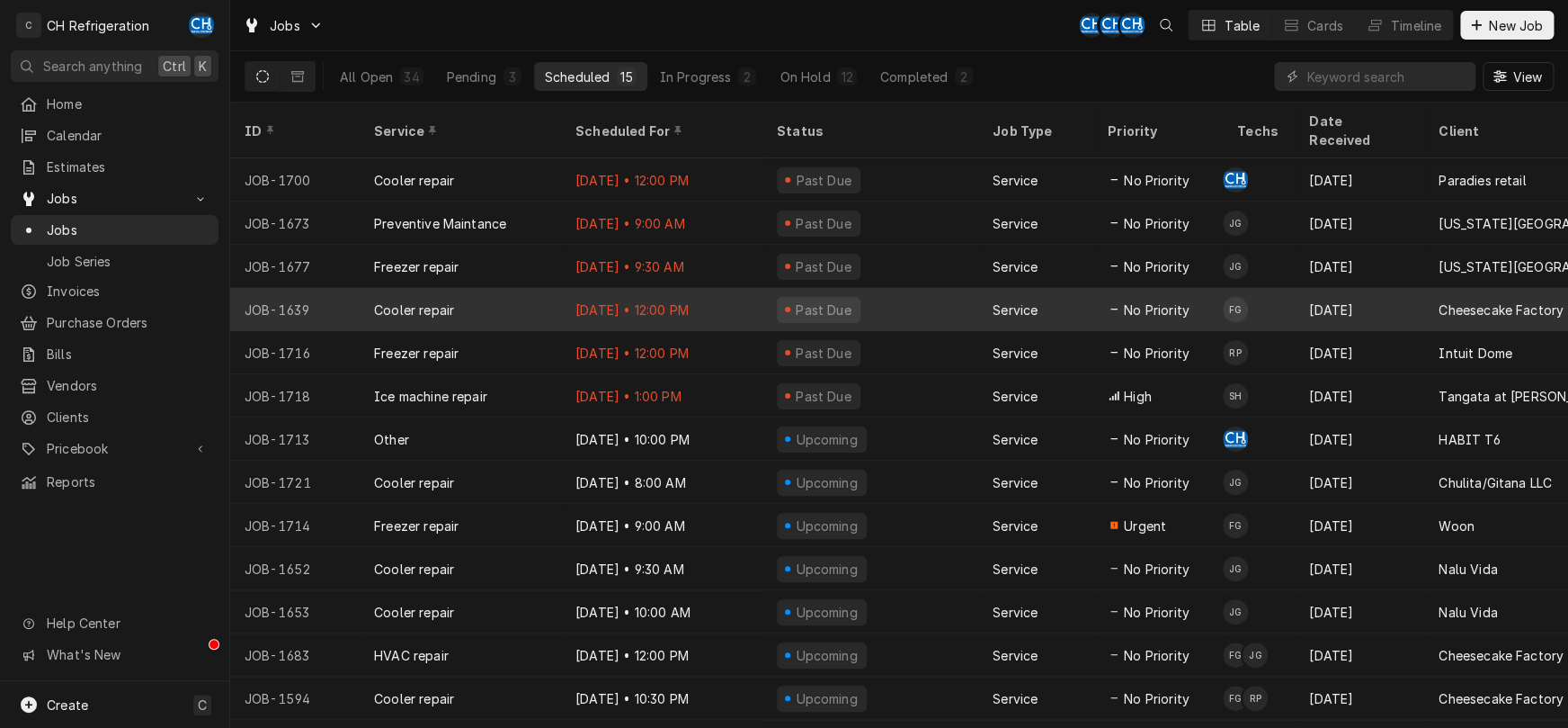
scroll to position [54, 0]
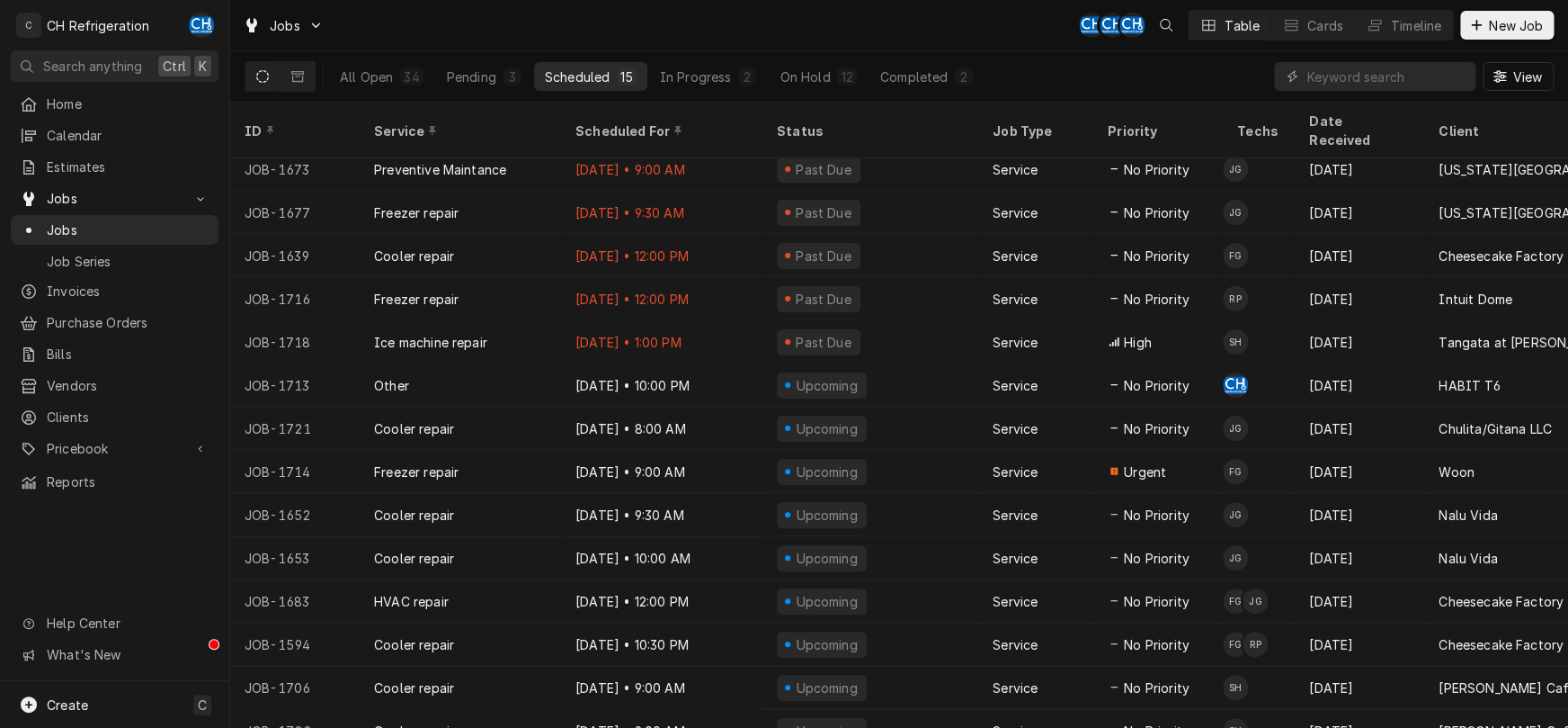
click at [708, 93] on div "All Open 34 Pending 3 Scheduled 15 In Progress 2 On Hold 12 Completed 2" at bounding box center [657, 77] width 655 height 51
click at [697, 74] on div "In Progress" at bounding box center [696, 76] width 72 height 19
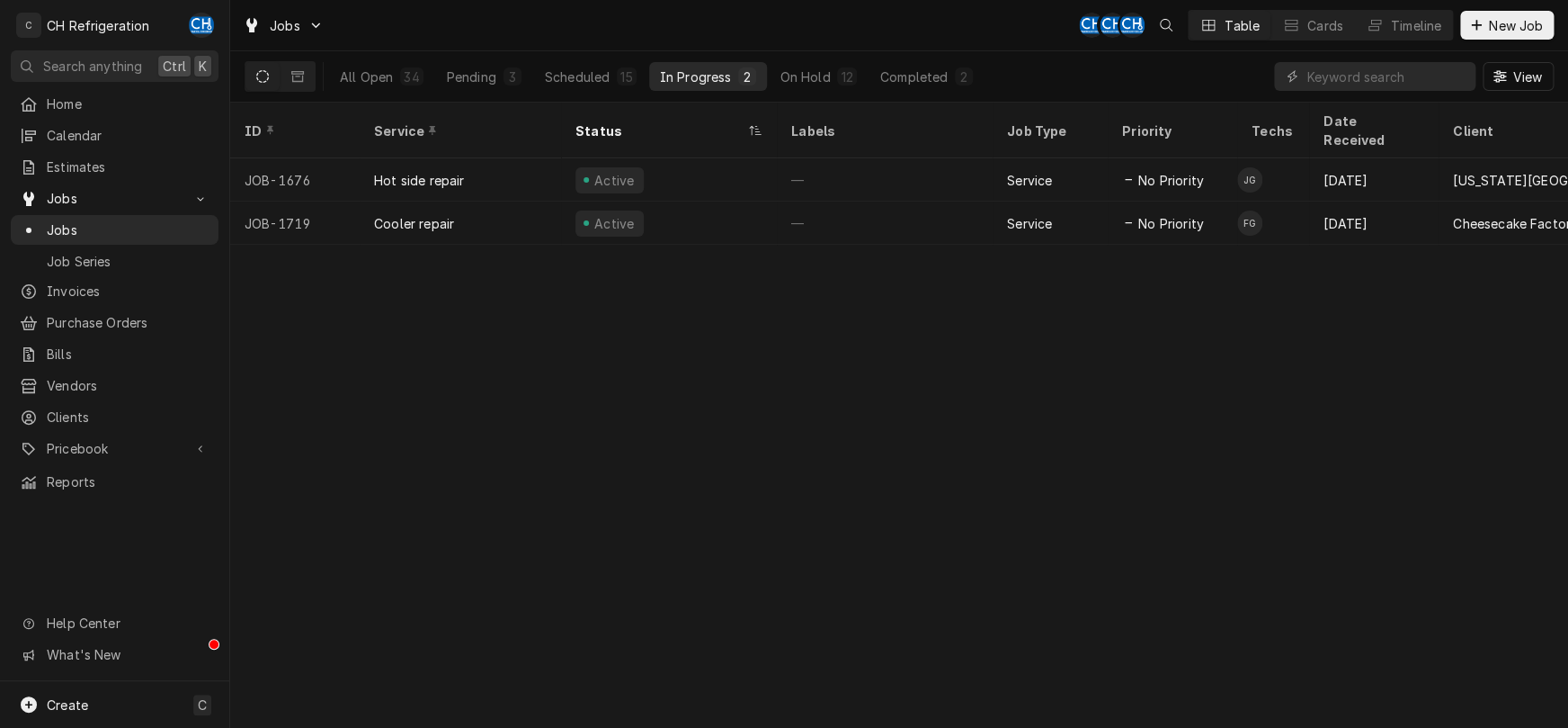
scroll to position [0, 0]
click at [927, 66] on button "Completed 2" at bounding box center [926, 77] width 114 height 29
click at [577, 72] on div "Scheduled" at bounding box center [577, 76] width 64 height 19
